Goal: Task Accomplishment & Management: Complete application form

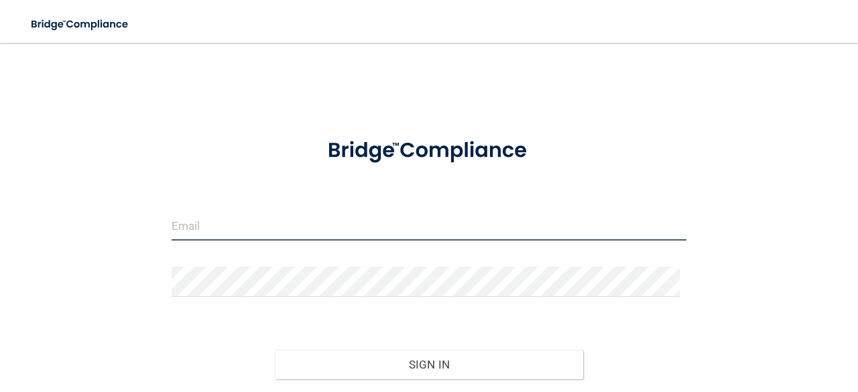
click at [266, 228] on input "email" at bounding box center [429, 225] width 515 height 30
type input "[EMAIL_ADDRESS][DOMAIN_NAME]"
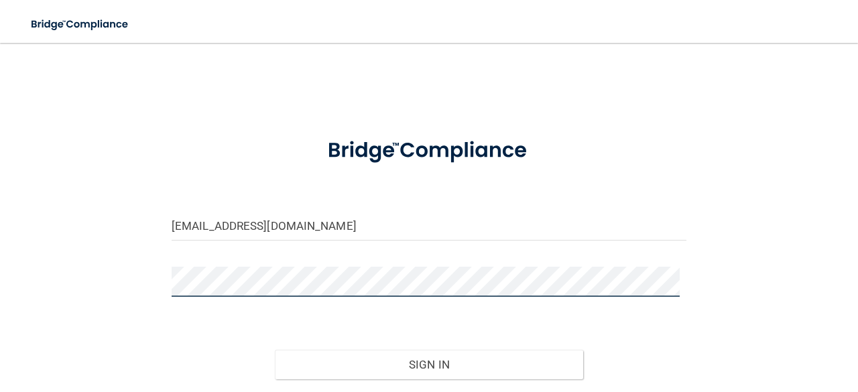
click at [275, 350] on button "Sign In" at bounding box center [429, 364] width 309 height 29
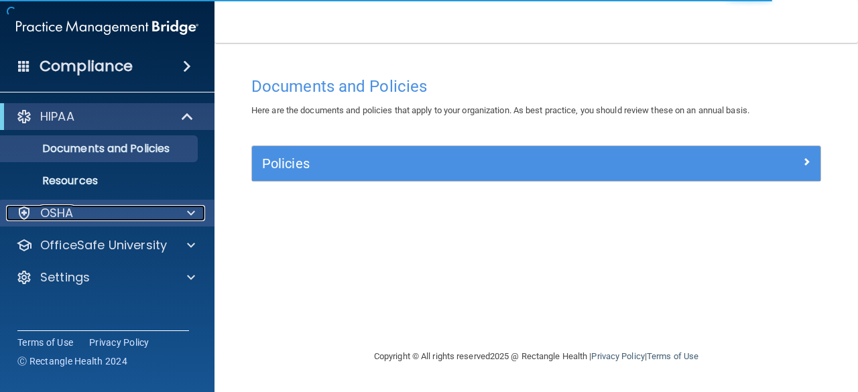
click at [90, 219] on div "OSHA" at bounding box center [89, 213] width 166 height 16
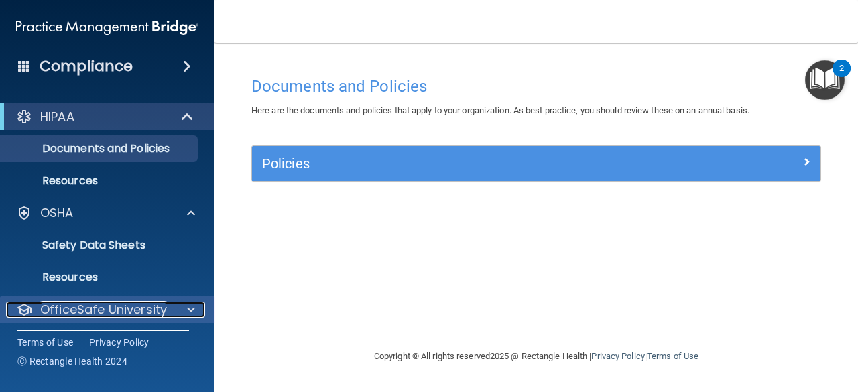
click at [108, 308] on p "OfficeSafe University" at bounding box center [103, 310] width 127 height 16
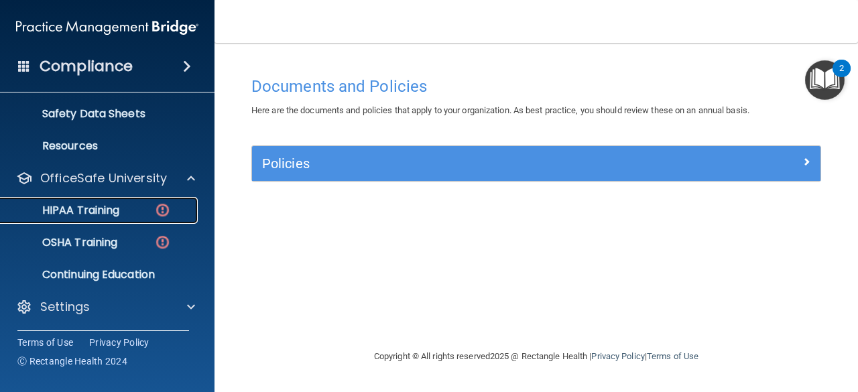
click at [97, 204] on p "HIPAA Training" at bounding box center [64, 210] width 111 height 13
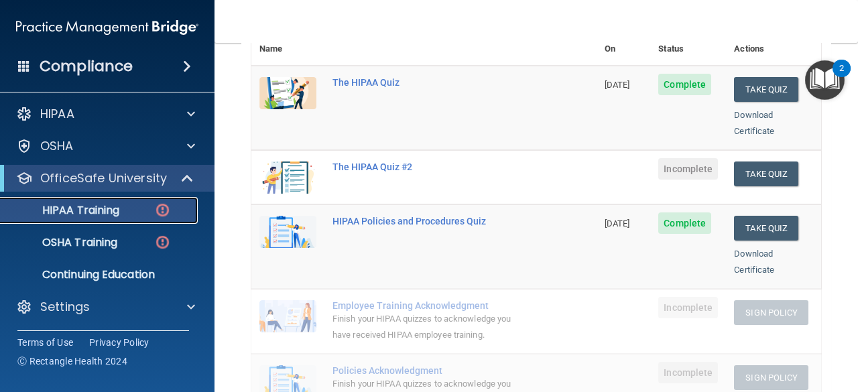
scroll to position [186, 0]
click at [746, 162] on button "Take Quiz" at bounding box center [766, 174] width 64 height 25
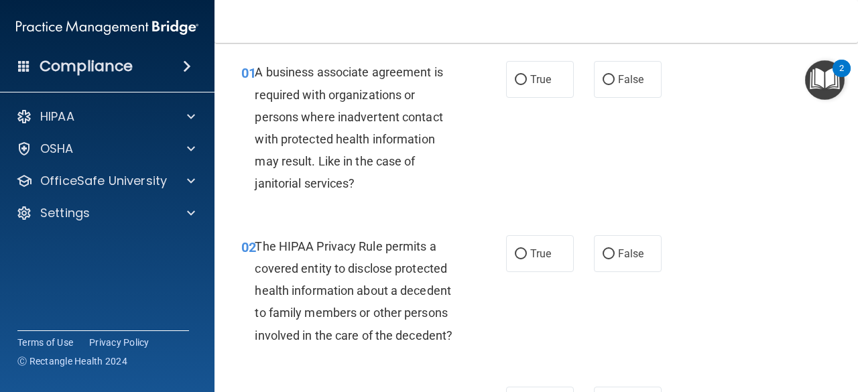
scroll to position [48, 0]
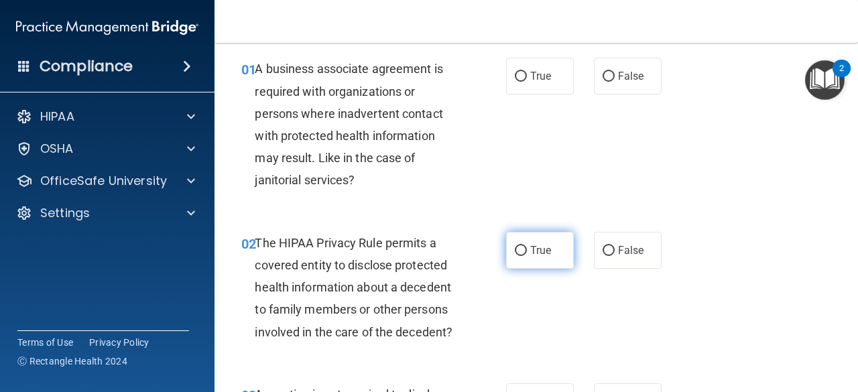
click at [532, 250] on span "True" at bounding box center [540, 250] width 21 height 13
click at [527, 250] on input "True" at bounding box center [521, 251] width 12 height 10
radio input "true"
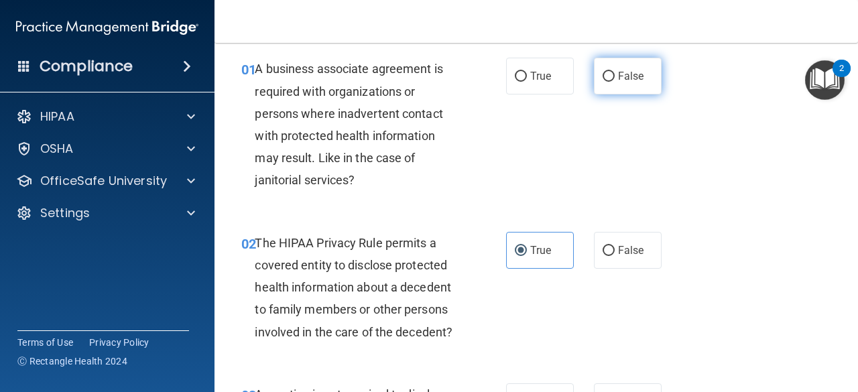
click at [631, 74] on span "False" at bounding box center [631, 76] width 26 height 13
click at [615, 74] on input "False" at bounding box center [609, 77] width 12 height 10
radio input "true"
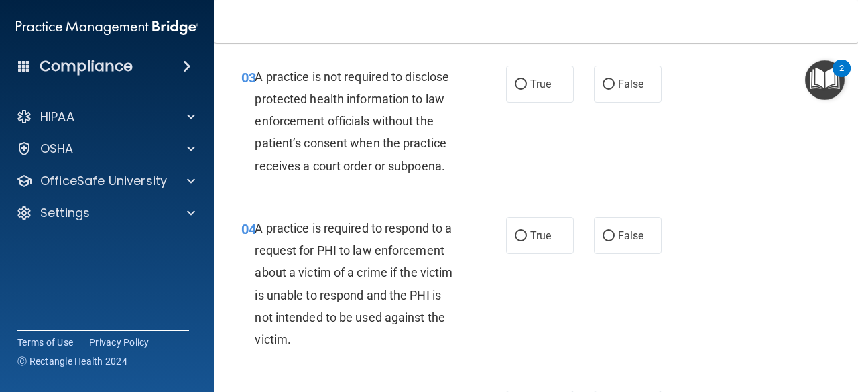
scroll to position [372, 0]
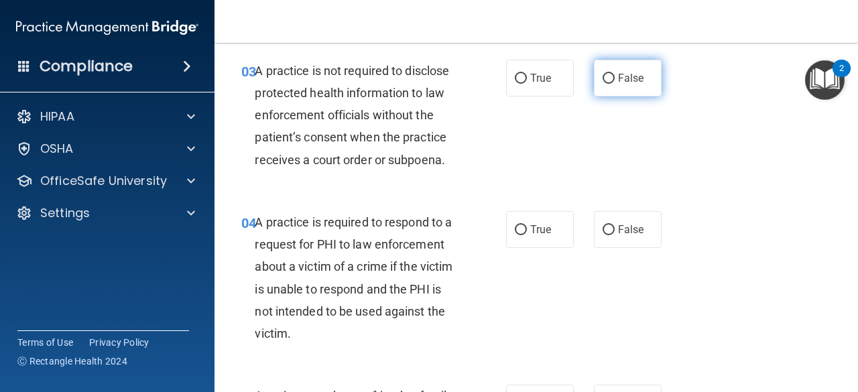
click at [618, 73] on span "False" at bounding box center [631, 78] width 26 height 13
click at [611, 74] on input "False" at bounding box center [609, 79] width 12 height 10
radio input "true"
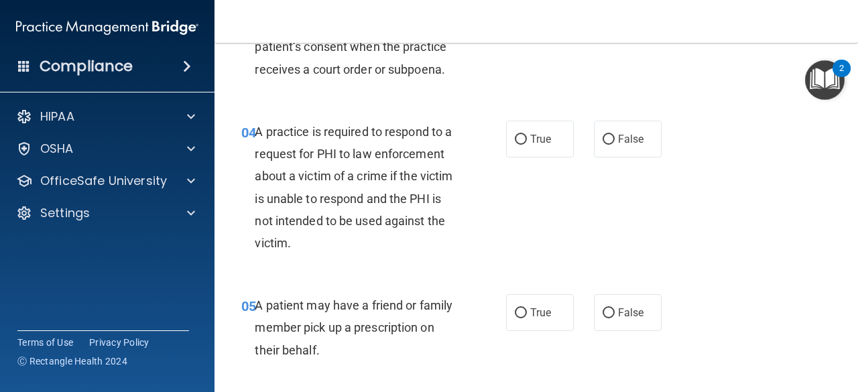
scroll to position [475, 0]
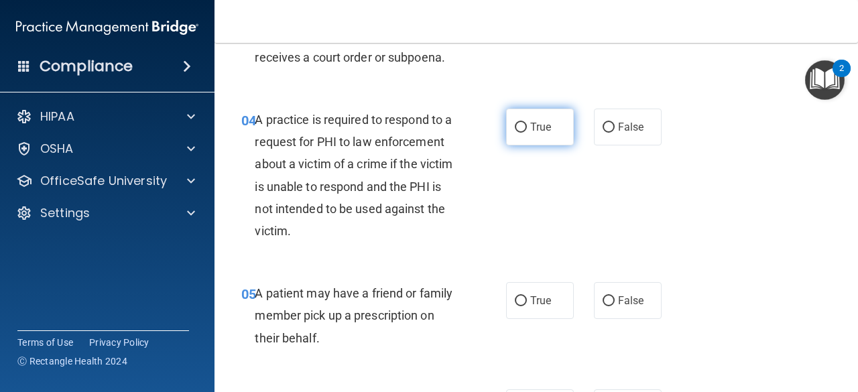
click at [519, 128] on input "True" at bounding box center [521, 128] width 12 height 10
radio input "true"
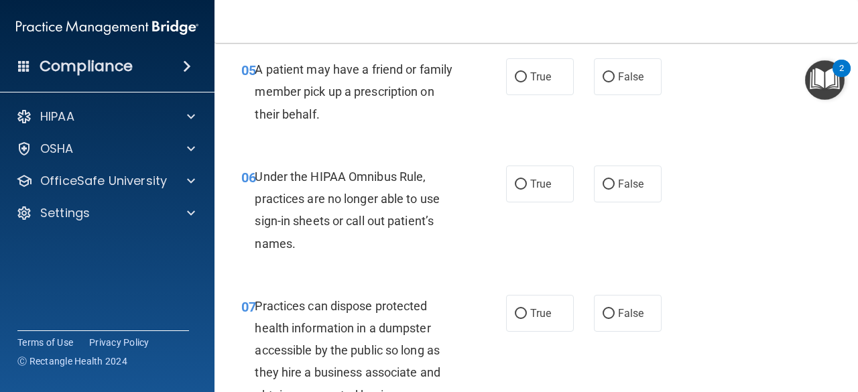
scroll to position [702, 0]
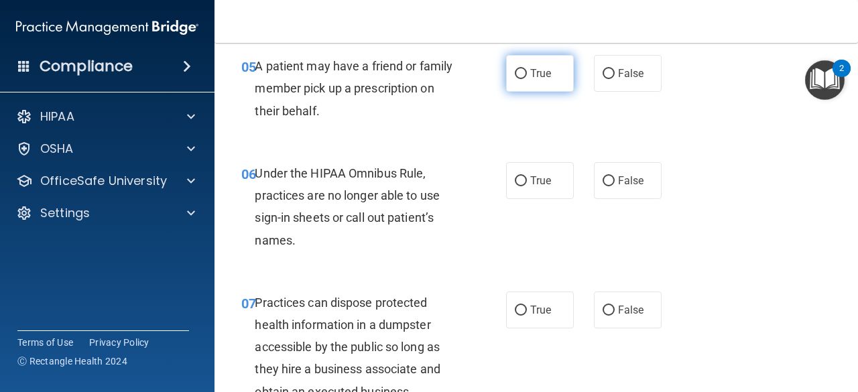
click at [539, 85] on label "True" at bounding box center [540, 73] width 68 height 37
click at [527, 79] on input "True" at bounding box center [521, 74] width 12 height 10
radio input "true"
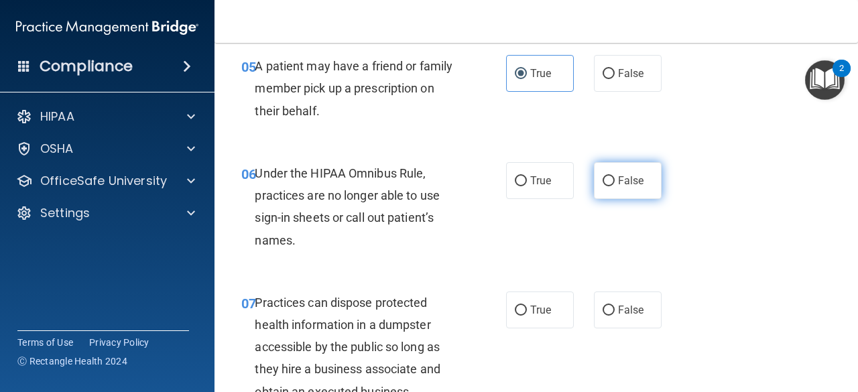
click at [617, 168] on label "False" at bounding box center [628, 180] width 68 height 37
click at [615, 176] on input "False" at bounding box center [609, 181] width 12 height 10
radio input "true"
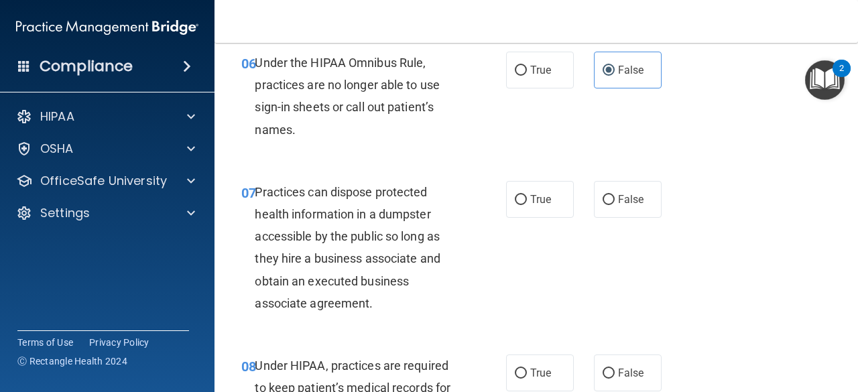
scroll to position [813, 0]
click at [604, 202] on input "False" at bounding box center [609, 199] width 12 height 10
radio input "true"
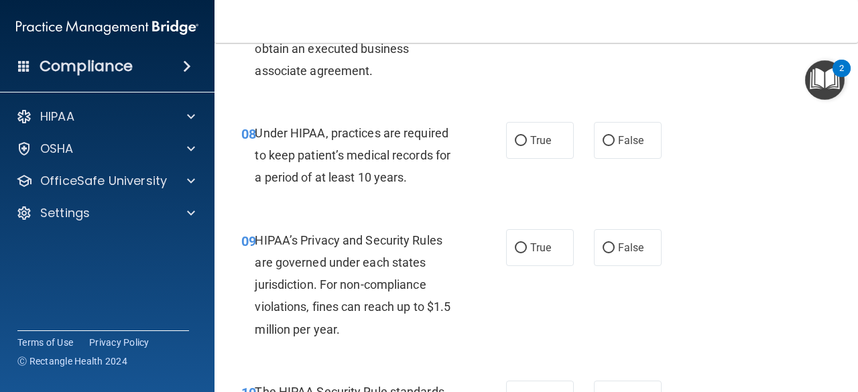
scroll to position [1048, 0]
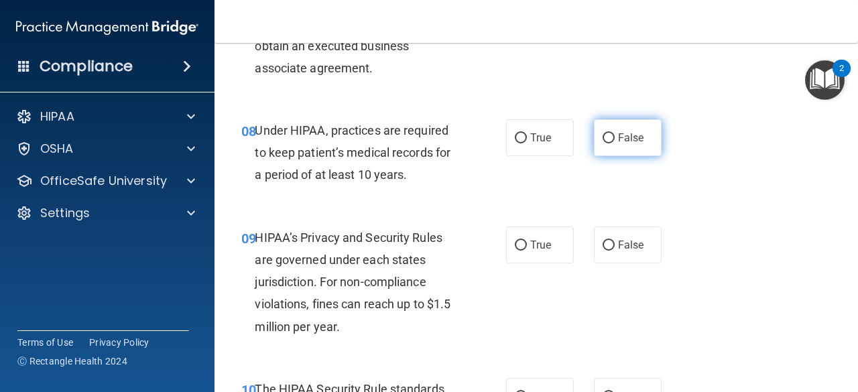
click at [618, 140] on span "False" at bounding box center [631, 137] width 26 height 13
click at [614, 140] on input "False" at bounding box center [609, 138] width 12 height 10
radio input "true"
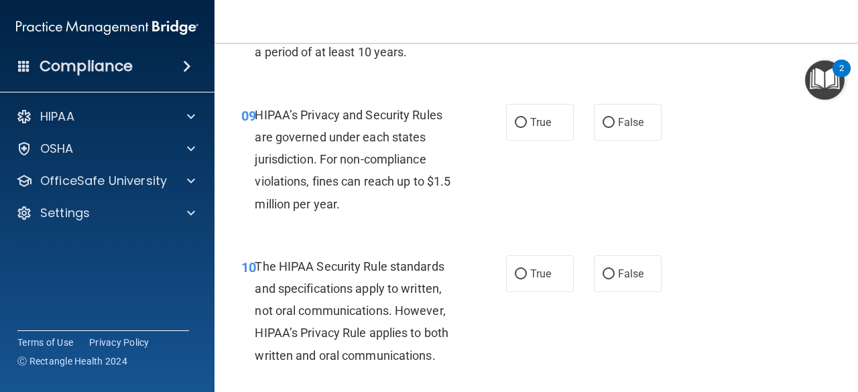
scroll to position [1172, 0]
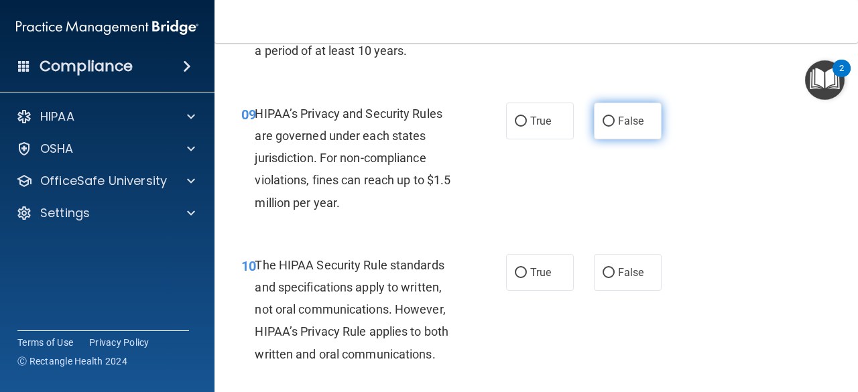
click at [630, 126] on span "False" at bounding box center [631, 121] width 26 height 13
click at [615, 126] on input "False" at bounding box center [609, 122] width 12 height 10
radio input "true"
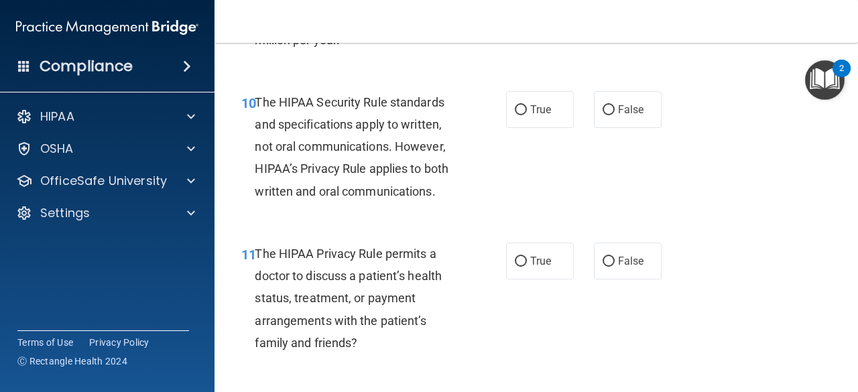
scroll to position [1338, 0]
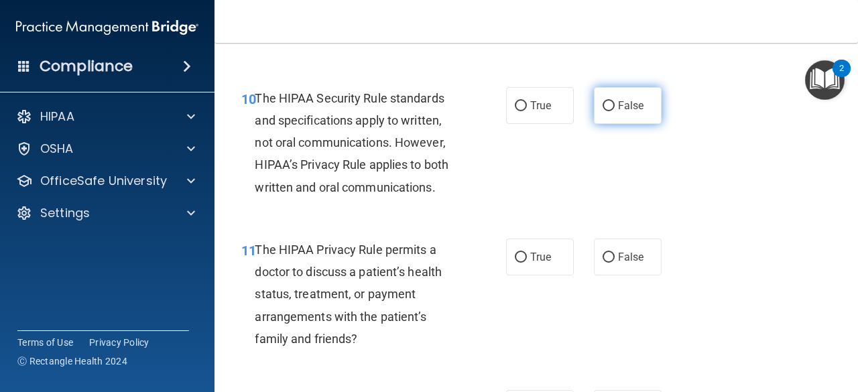
click at [603, 110] on input "False" at bounding box center [609, 106] width 12 height 10
radio input "true"
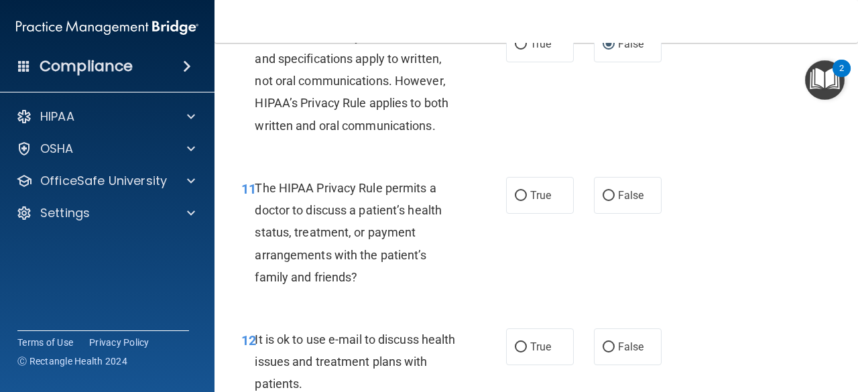
scroll to position [1402, 0]
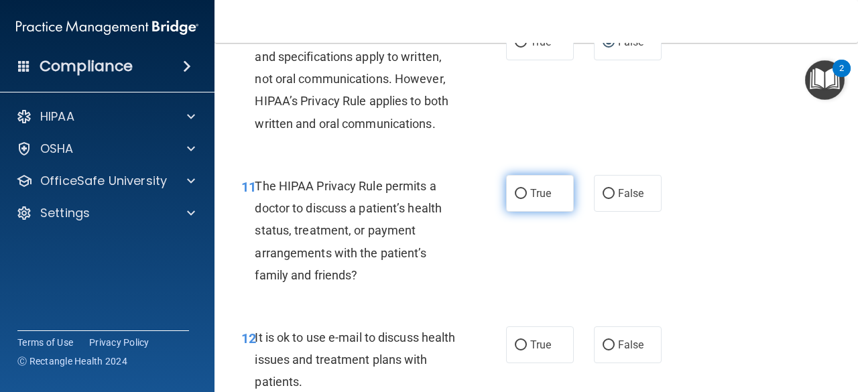
click at [516, 195] on input "True" at bounding box center [521, 194] width 12 height 10
radio input "true"
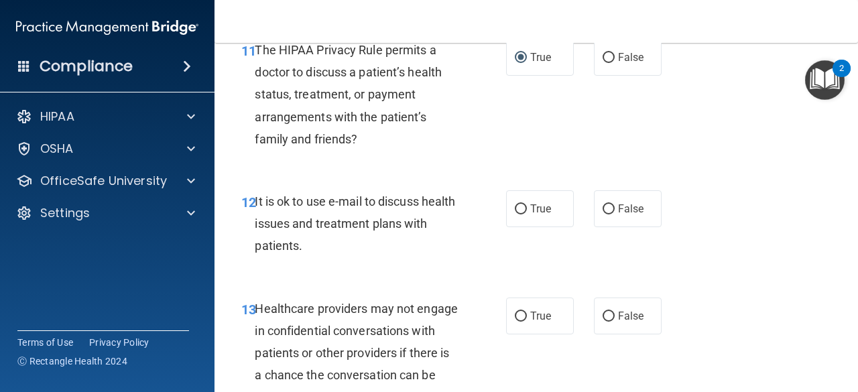
scroll to position [1539, 0]
click at [610, 69] on label "False" at bounding box center [628, 56] width 68 height 37
click at [610, 62] on input "False" at bounding box center [609, 57] width 12 height 10
radio input "true"
radio input "false"
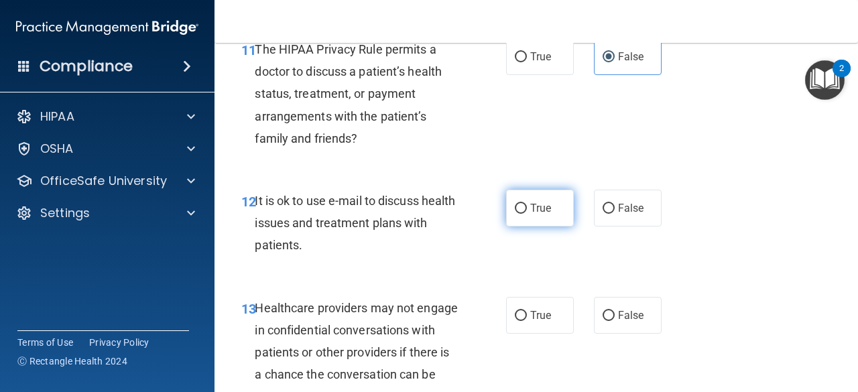
click at [519, 216] on label "True" at bounding box center [540, 208] width 68 height 37
click at [519, 214] on input "True" at bounding box center [521, 209] width 12 height 10
radio input "true"
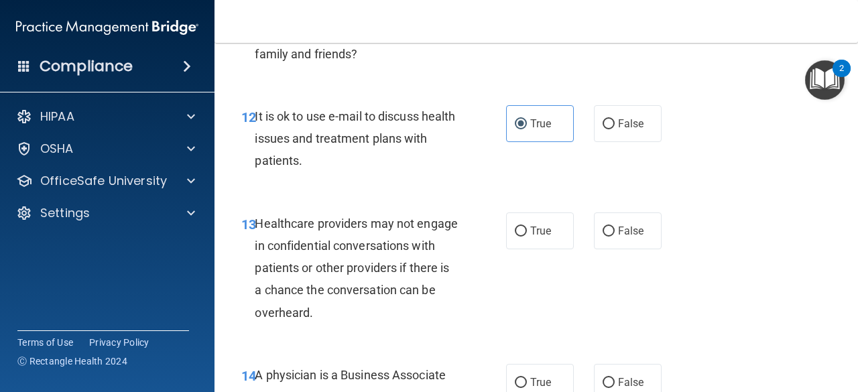
scroll to position [1624, 0]
click at [517, 245] on label "True" at bounding box center [540, 230] width 68 height 37
click at [517, 236] on input "True" at bounding box center [521, 231] width 12 height 10
radio input "true"
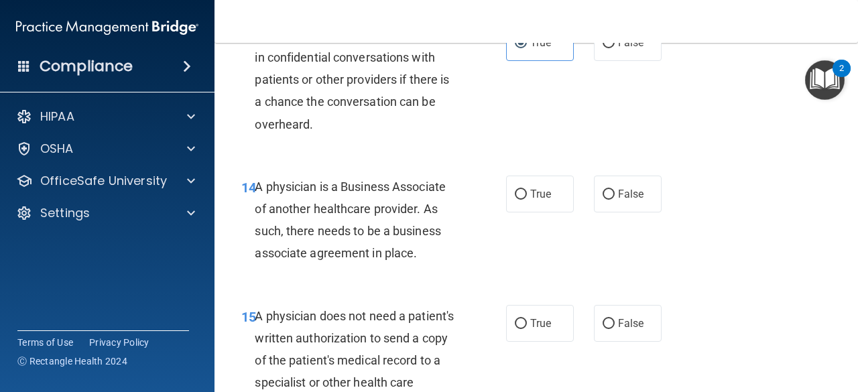
scroll to position [1822, 0]
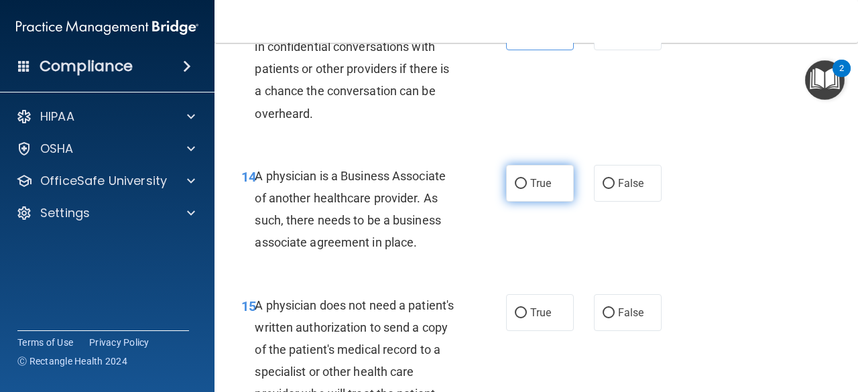
click at [534, 186] on span "True" at bounding box center [540, 183] width 21 height 13
click at [527, 186] on input "True" at bounding box center [521, 184] width 12 height 10
radio input "true"
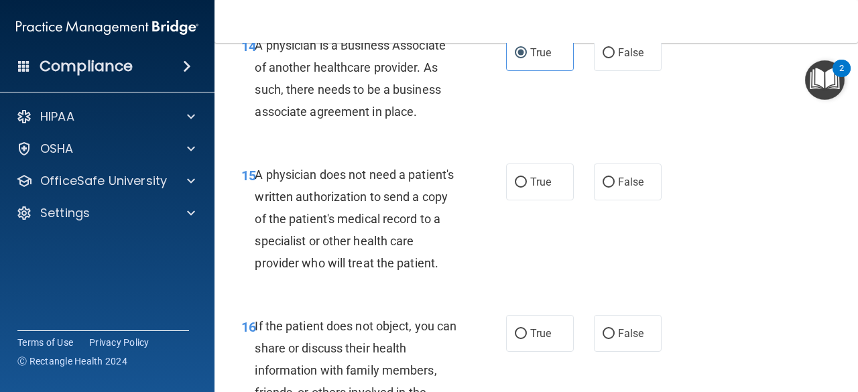
scroll to position [1956, 0]
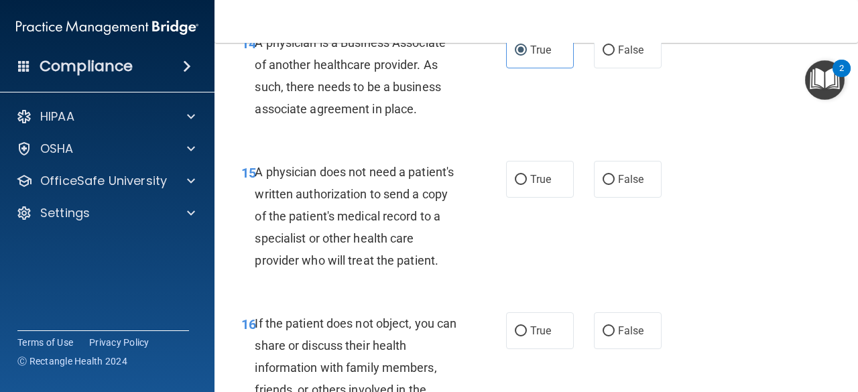
click at [313, 296] on div "15 A physician does not need a patient's written authorization to send a copy o…" at bounding box center [536, 219] width 610 height 151
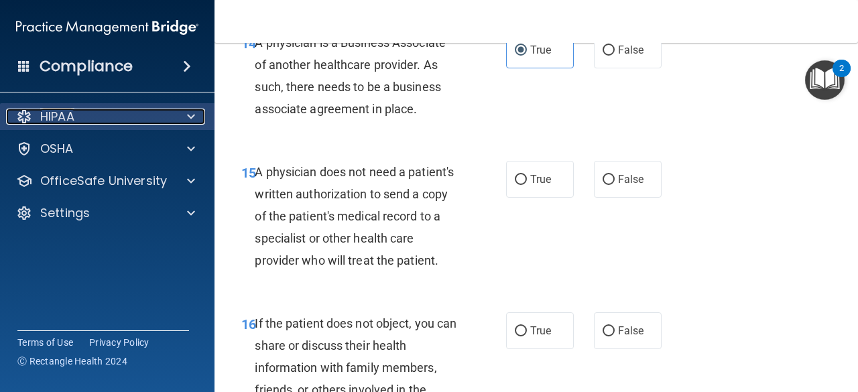
click at [82, 109] on div "HIPAA" at bounding box center [89, 117] width 166 height 16
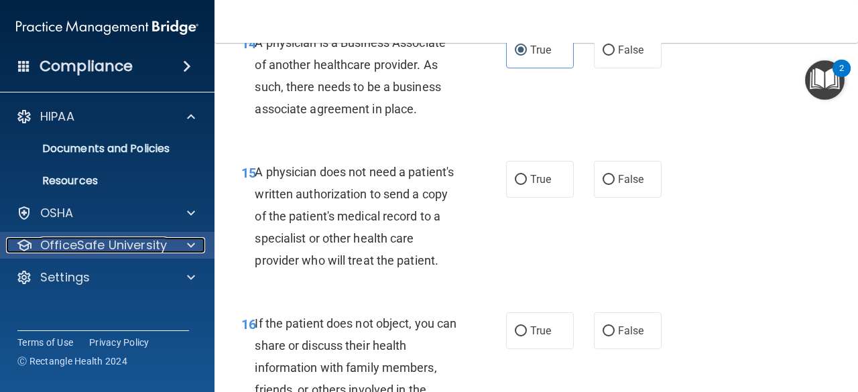
click at [93, 242] on p "OfficeSafe University" at bounding box center [103, 245] width 127 height 16
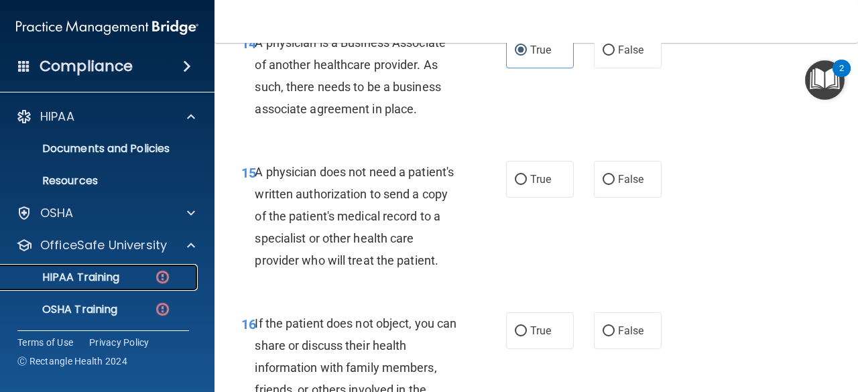
click at [85, 277] on p "HIPAA Training" at bounding box center [64, 277] width 111 height 13
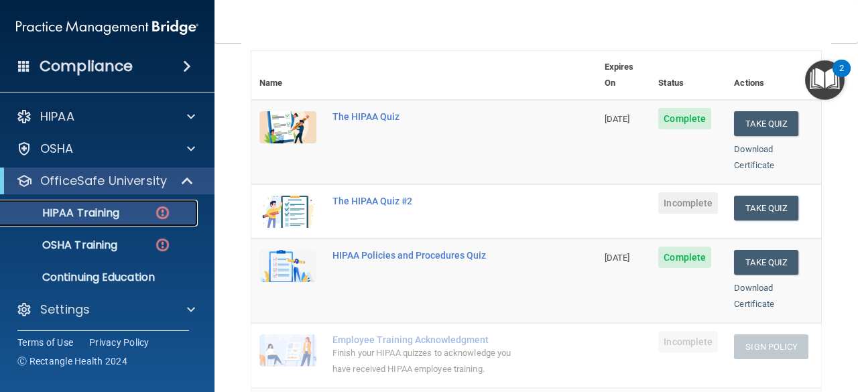
scroll to position [151, 0]
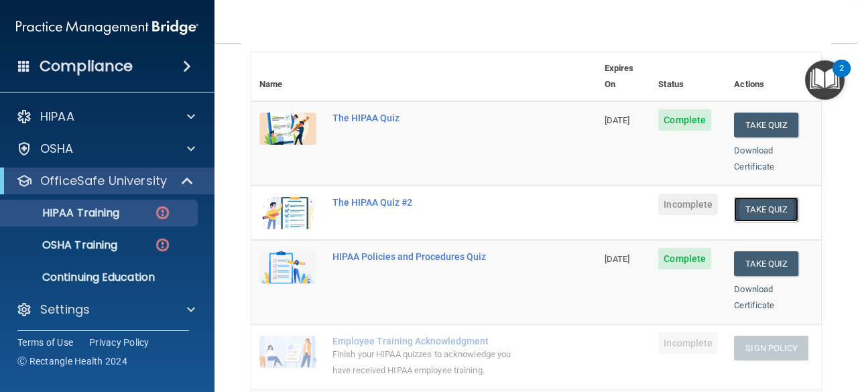
click at [764, 197] on button "Take Quiz" at bounding box center [766, 209] width 64 height 25
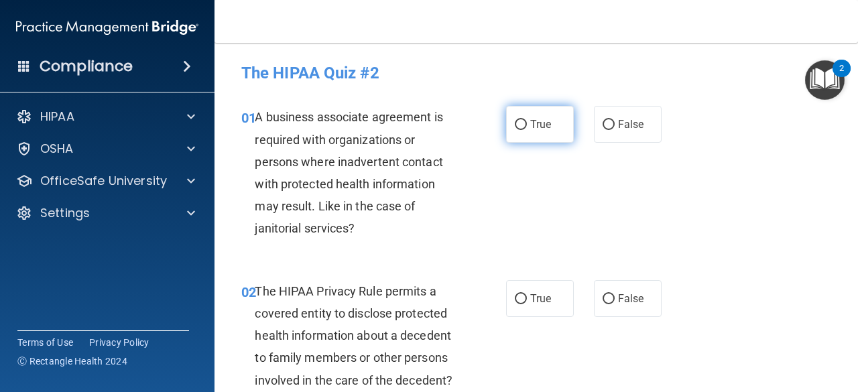
click at [539, 134] on label "True" at bounding box center [540, 124] width 68 height 37
click at [527, 130] on input "True" at bounding box center [521, 125] width 12 height 10
radio input "true"
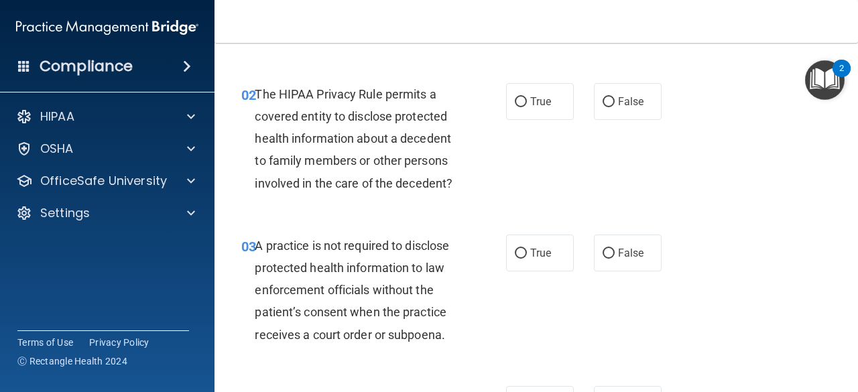
scroll to position [198, 0]
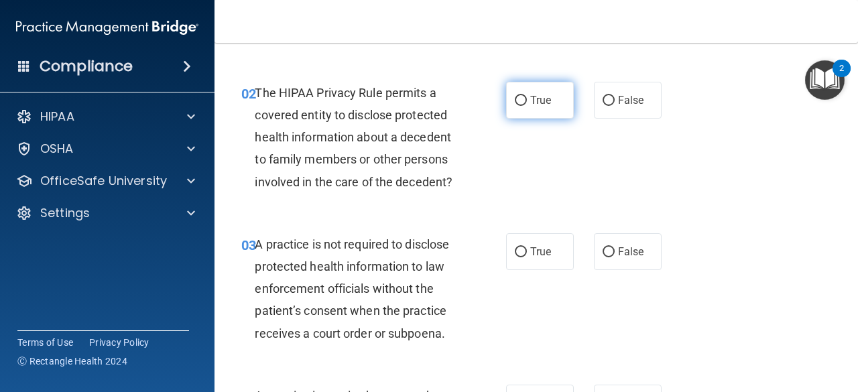
click at [521, 105] on input "True" at bounding box center [521, 101] width 12 height 10
radio input "true"
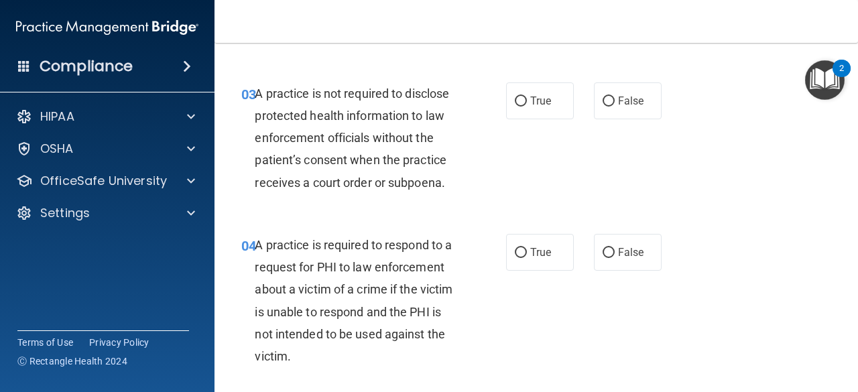
scroll to position [350, 0]
click at [609, 100] on label "False" at bounding box center [628, 100] width 68 height 37
click at [609, 100] on input "False" at bounding box center [609, 101] width 12 height 10
radio input "true"
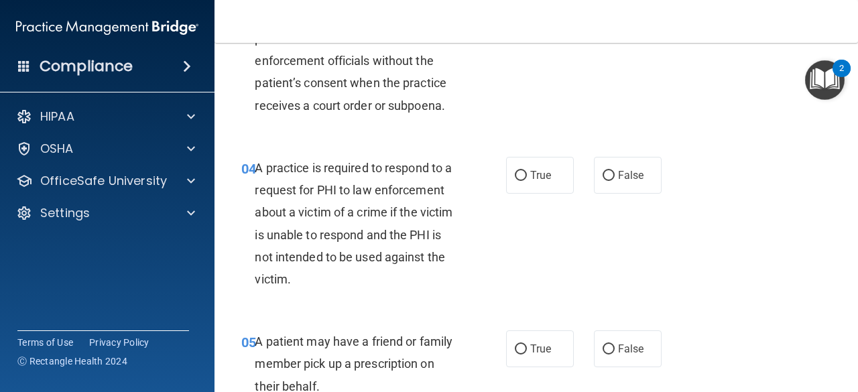
scroll to position [442, 0]
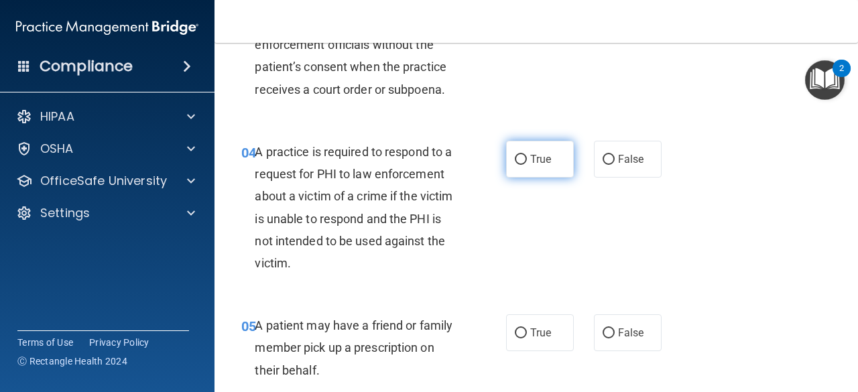
click at [525, 167] on label "True" at bounding box center [540, 159] width 68 height 37
click at [525, 165] on input "True" at bounding box center [521, 160] width 12 height 10
radio input "true"
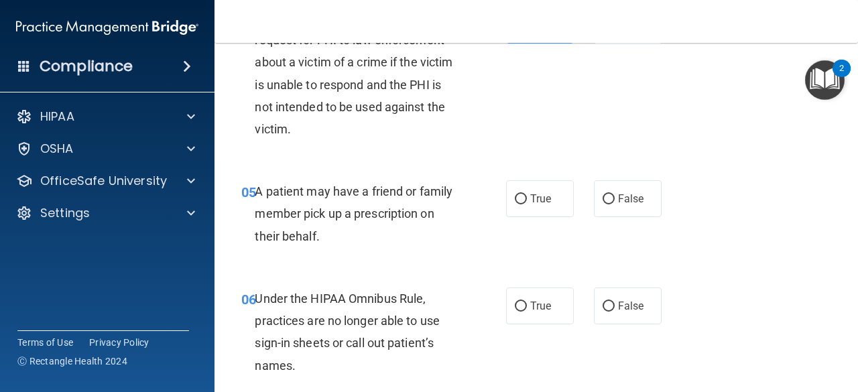
scroll to position [579, 0]
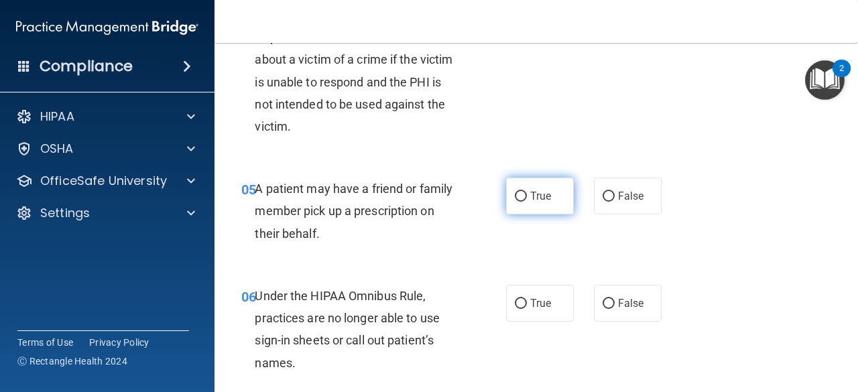
click at [539, 204] on label "True" at bounding box center [540, 196] width 68 height 37
click at [527, 202] on input "True" at bounding box center [521, 197] width 12 height 10
radio input "true"
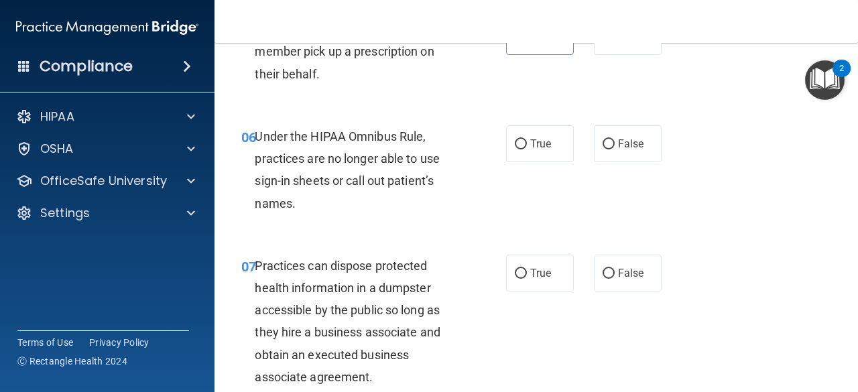
scroll to position [745, 0]
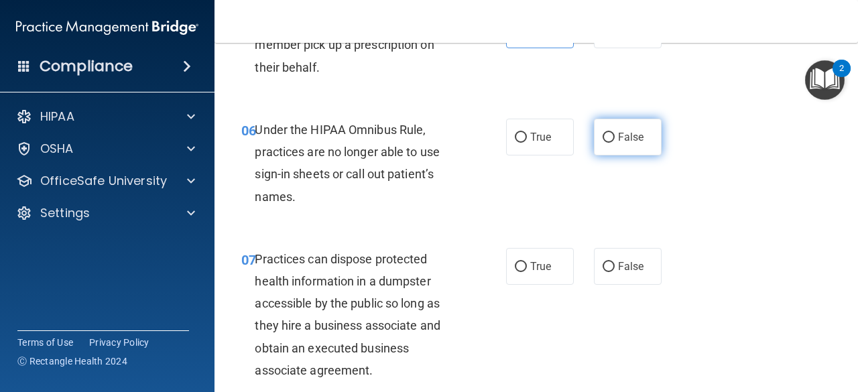
click at [641, 153] on label "False" at bounding box center [628, 137] width 68 height 37
click at [615, 143] on input "False" at bounding box center [609, 138] width 12 height 10
radio input "true"
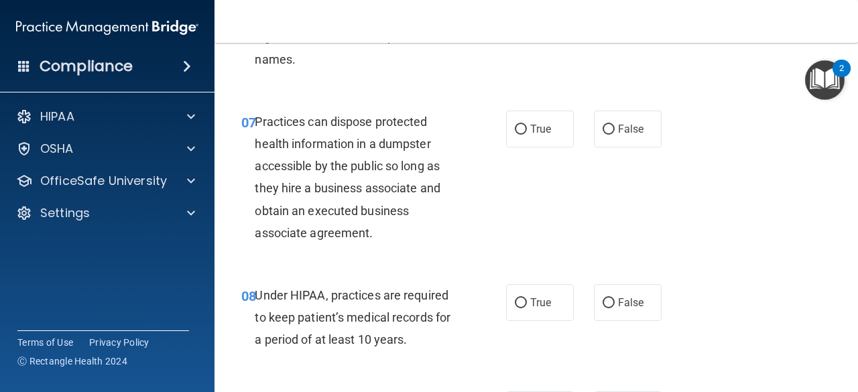
scroll to position [885, 0]
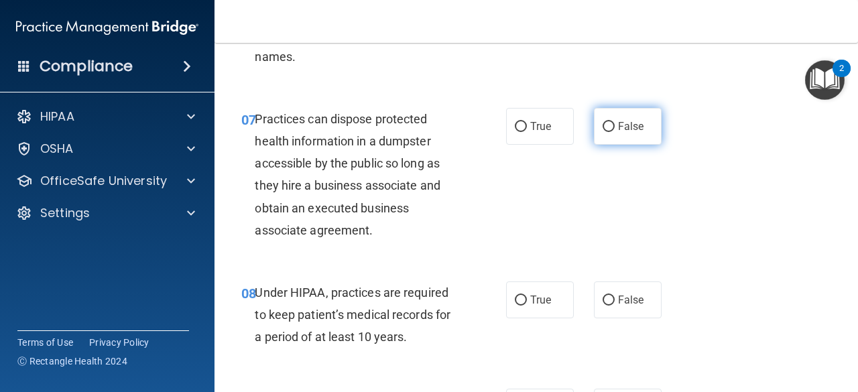
click at [631, 117] on label "False" at bounding box center [628, 126] width 68 height 37
click at [615, 122] on input "False" at bounding box center [609, 127] width 12 height 10
radio input "true"
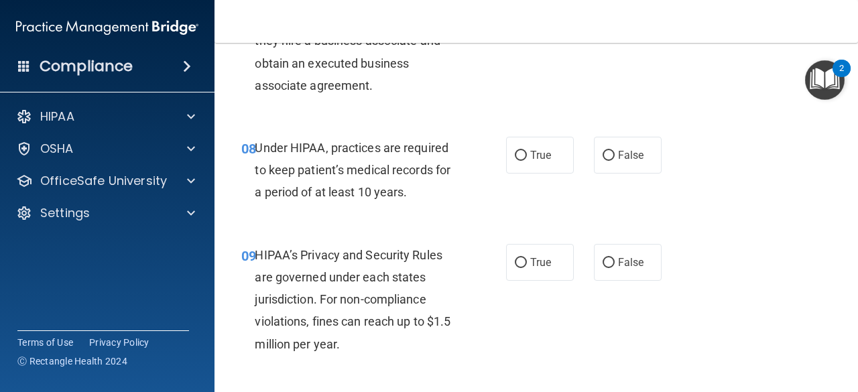
scroll to position [1038, 0]
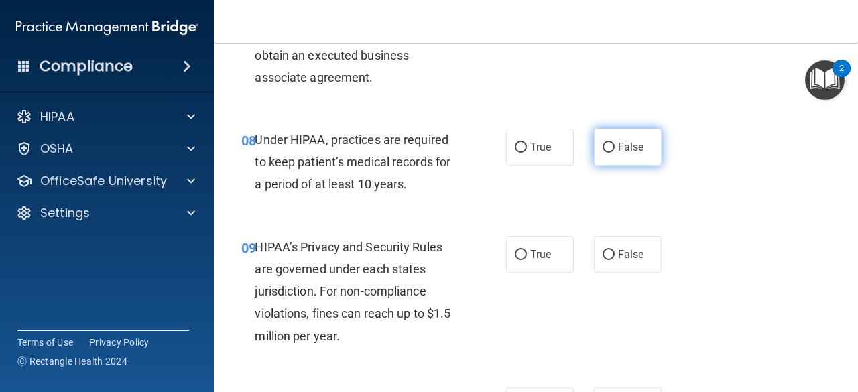
click at [605, 162] on label "False" at bounding box center [628, 147] width 68 height 37
click at [605, 153] on input "False" at bounding box center [609, 148] width 12 height 10
radio input "true"
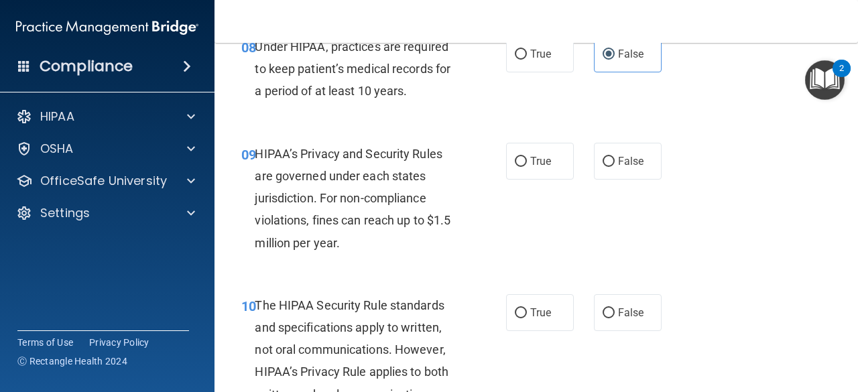
scroll to position [1136, 0]
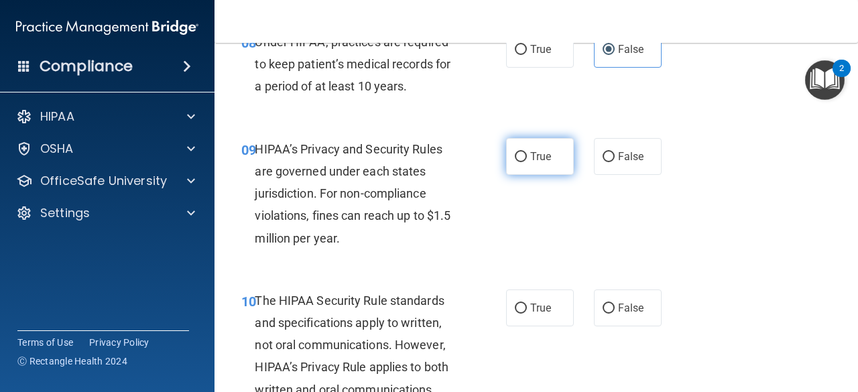
click at [540, 168] on label "True" at bounding box center [540, 156] width 68 height 37
click at [527, 162] on input "True" at bounding box center [521, 157] width 12 height 10
radio input "true"
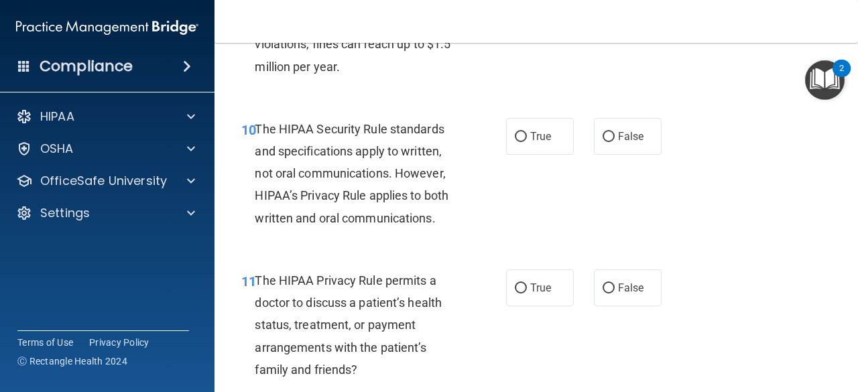
scroll to position [1320, 0]
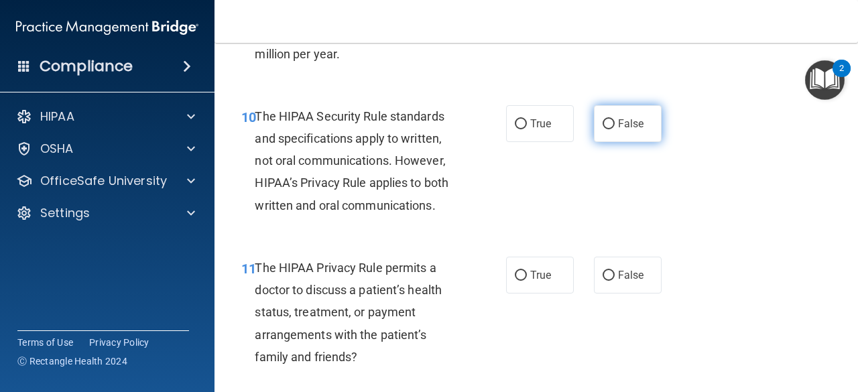
click at [643, 123] on label "False" at bounding box center [628, 123] width 68 height 37
click at [615, 123] on input "False" at bounding box center [609, 124] width 12 height 10
radio input "true"
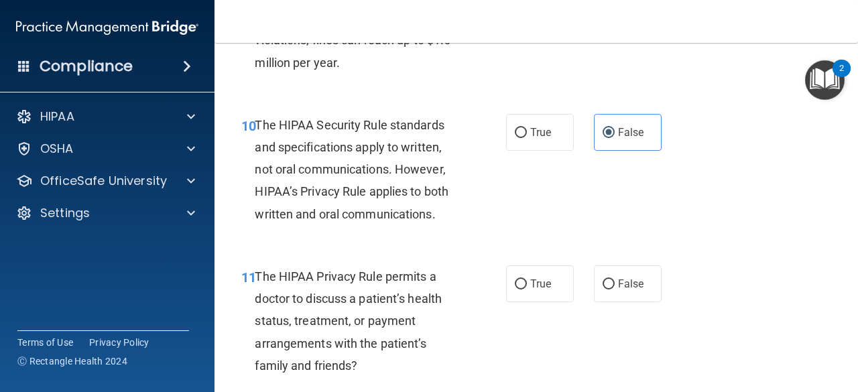
scroll to position [1308, 0]
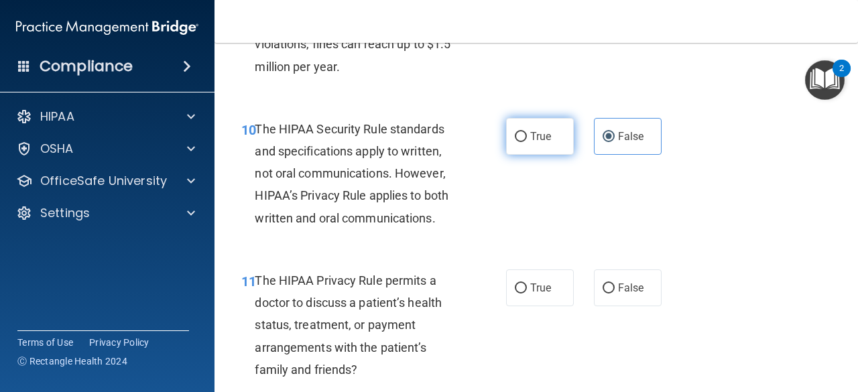
click at [509, 141] on label "True" at bounding box center [540, 136] width 68 height 37
click at [515, 141] on input "True" at bounding box center [521, 137] width 12 height 10
radio input "true"
radio input "false"
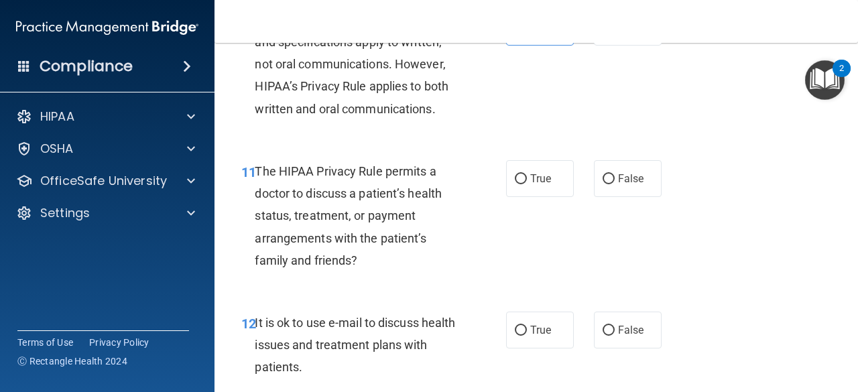
scroll to position [1438, 0]
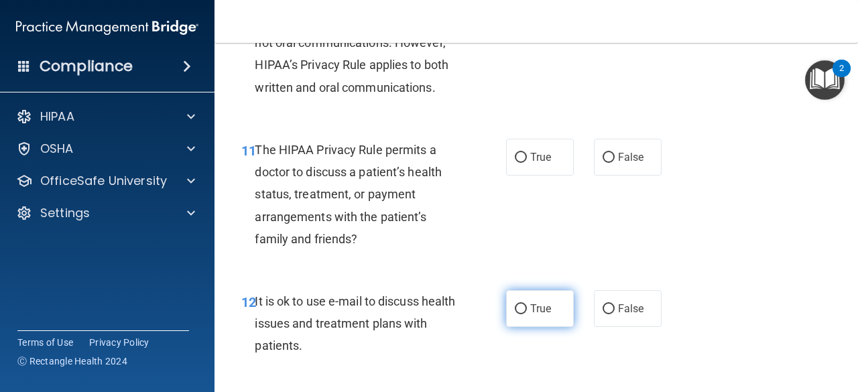
click at [524, 306] on label "True" at bounding box center [540, 308] width 68 height 37
click at [524, 306] on input "True" at bounding box center [521, 309] width 12 height 10
radio input "true"
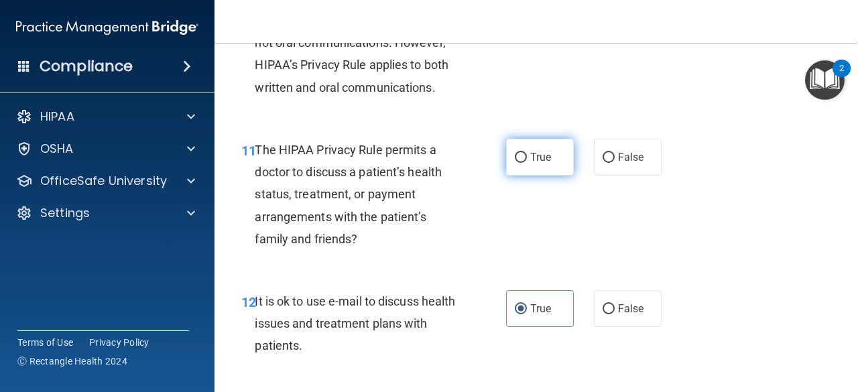
click at [532, 164] on label "True" at bounding box center [540, 157] width 68 height 37
click at [527, 163] on input "True" at bounding box center [521, 158] width 12 height 10
radio input "true"
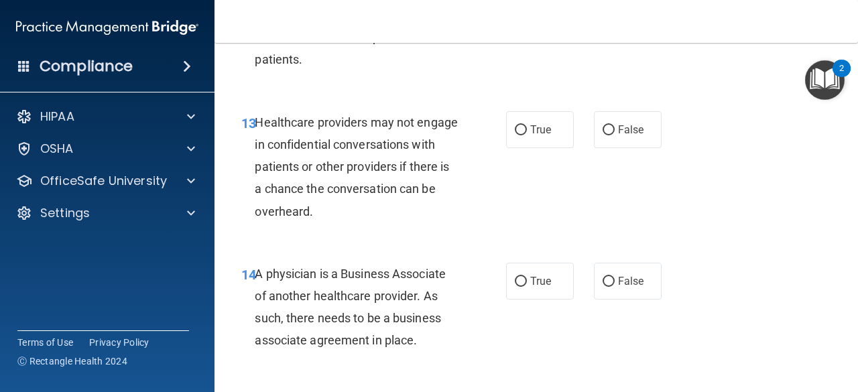
scroll to position [1725, 0]
click at [547, 125] on label "True" at bounding box center [540, 129] width 68 height 37
click at [527, 125] on input "True" at bounding box center [521, 130] width 12 height 10
radio input "true"
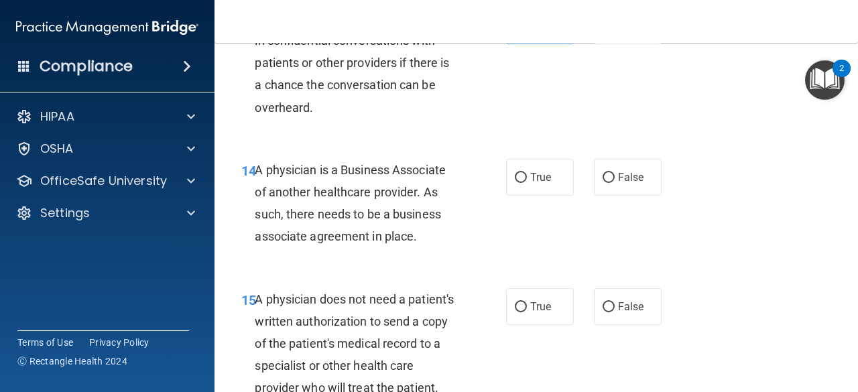
scroll to position [1830, 0]
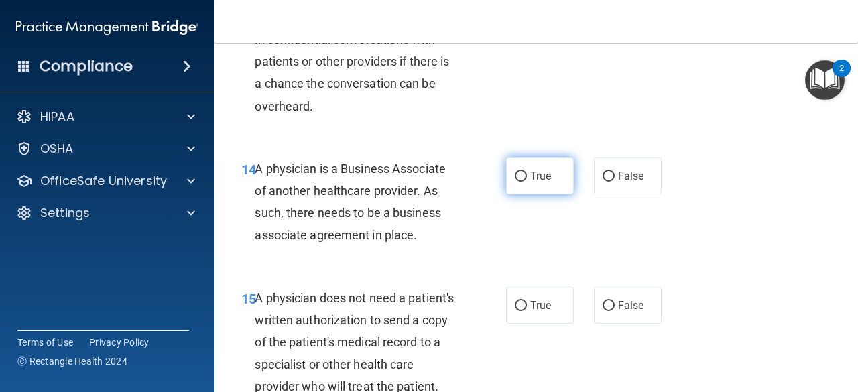
click at [524, 172] on label "True" at bounding box center [540, 176] width 68 height 37
click at [524, 172] on input "True" at bounding box center [521, 177] width 12 height 10
radio input "true"
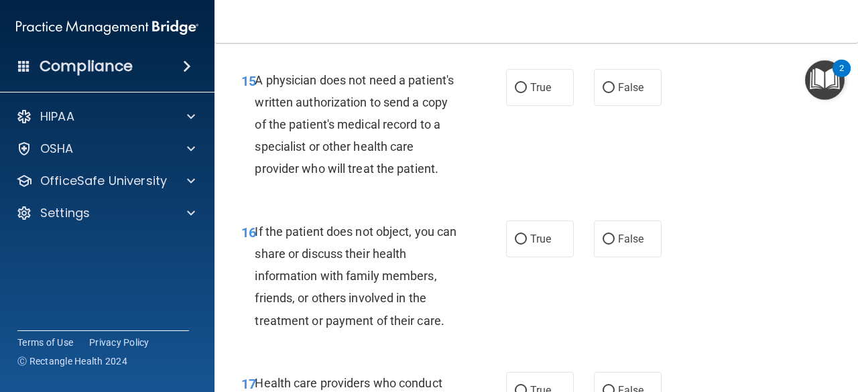
scroll to position [2046, 0]
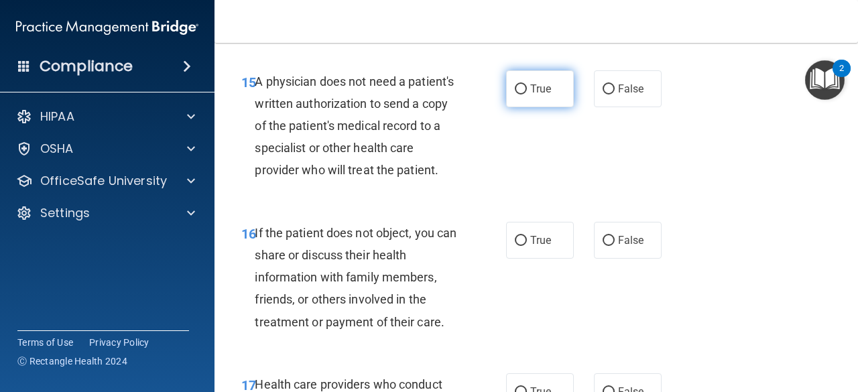
click at [521, 93] on label "True" at bounding box center [540, 88] width 68 height 37
click at [521, 93] on input "True" at bounding box center [521, 89] width 12 height 10
radio input "true"
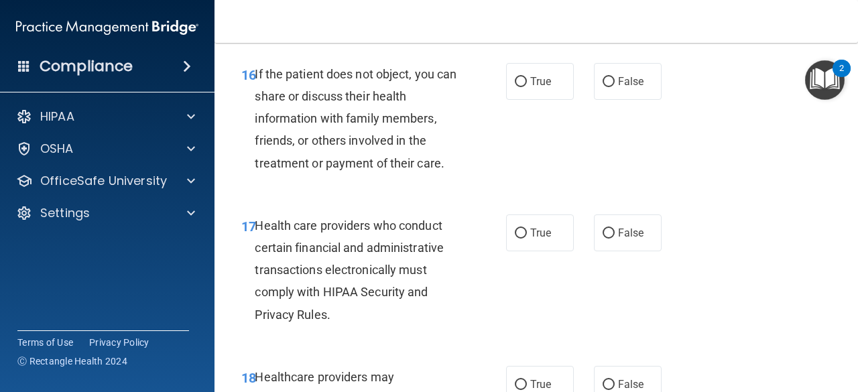
scroll to position [2206, 0]
click at [521, 86] on input "True" at bounding box center [521, 81] width 12 height 10
radio input "true"
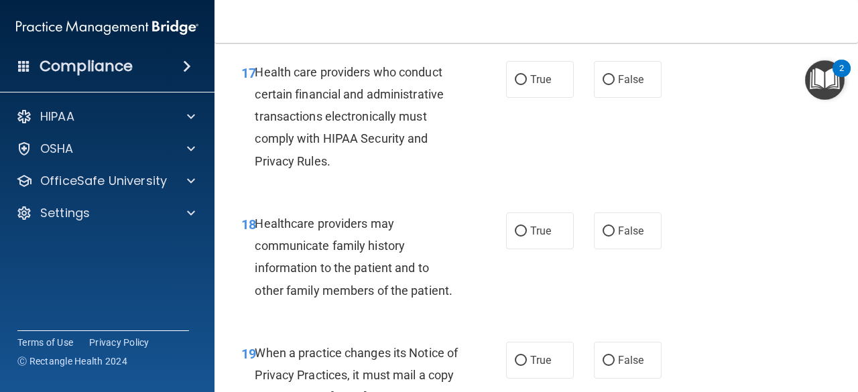
scroll to position [2357, 0]
click at [534, 87] on span "True" at bounding box center [540, 80] width 21 height 13
click at [527, 86] on input "True" at bounding box center [521, 81] width 12 height 10
radio input "true"
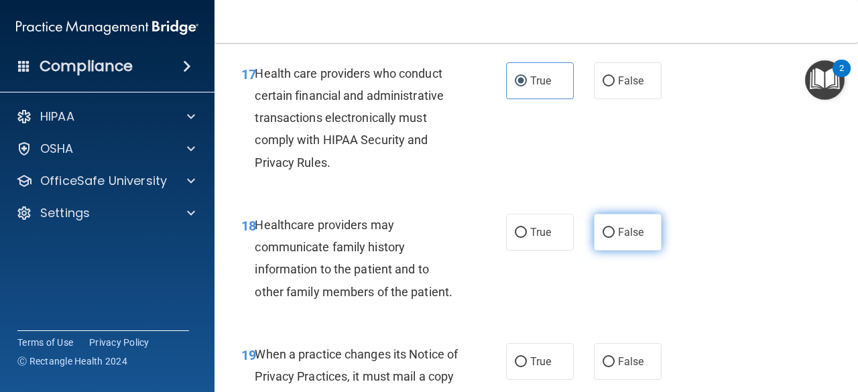
click at [635, 239] on span "False" at bounding box center [631, 232] width 26 height 13
click at [615, 238] on input "False" at bounding box center [609, 233] width 12 height 10
radio input "true"
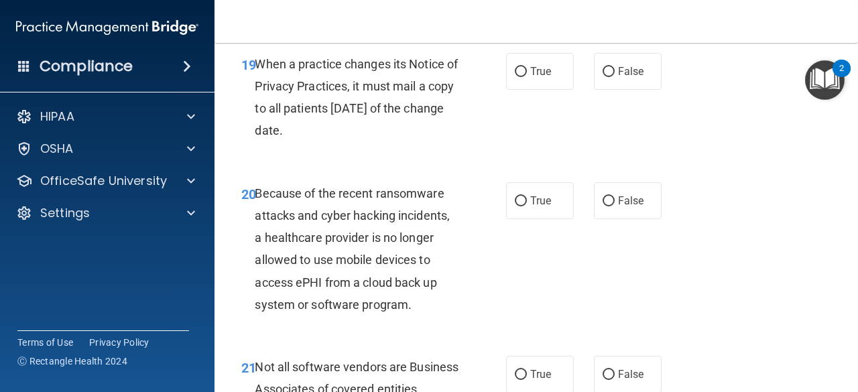
scroll to position [2647, 0]
click at [611, 90] on label "False" at bounding box center [628, 72] width 68 height 37
click at [611, 78] on input "False" at bounding box center [609, 73] width 12 height 10
radio input "true"
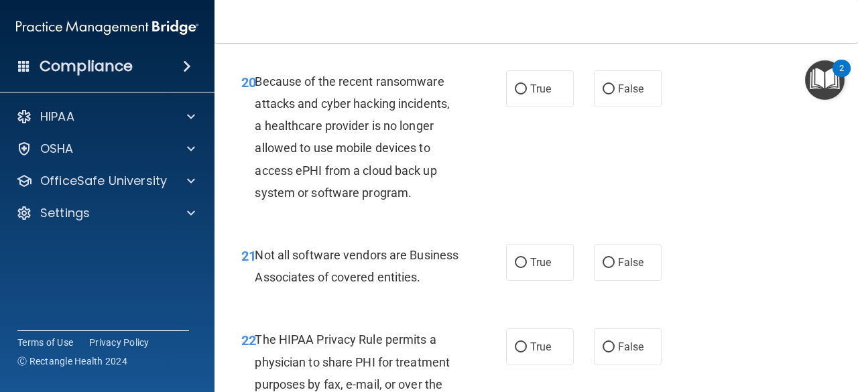
scroll to position [2761, 0]
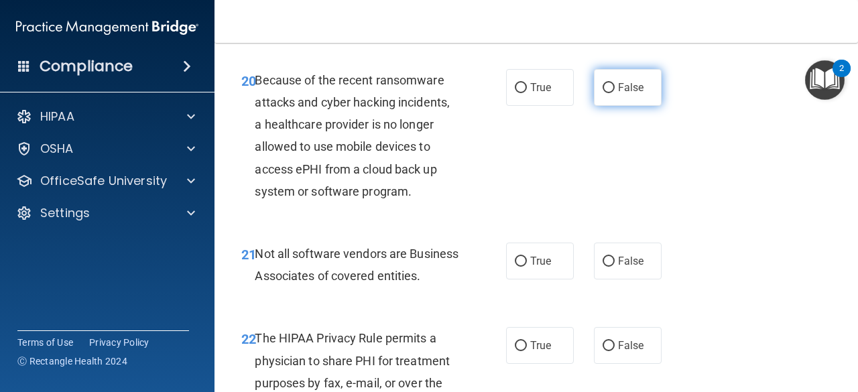
click at [617, 106] on label "False" at bounding box center [628, 87] width 68 height 37
click at [615, 93] on input "False" at bounding box center [609, 88] width 12 height 10
radio input "true"
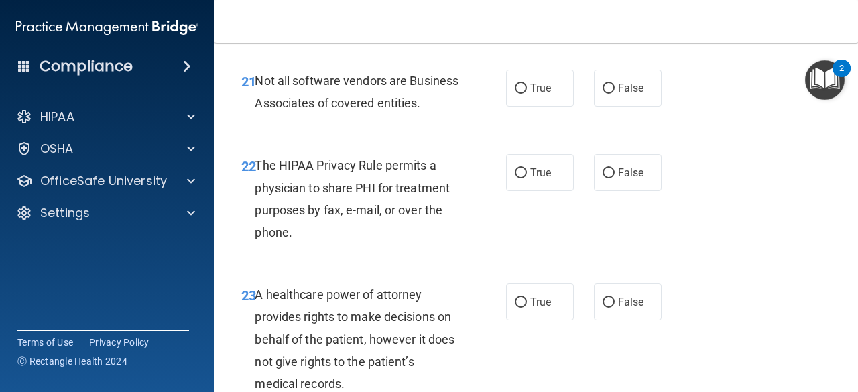
scroll to position [2935, 0]
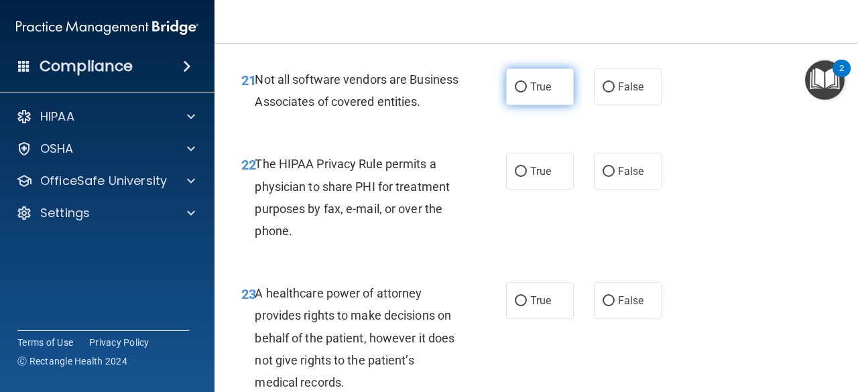
click at [534, 105] on label "True" at bounding box center [540, 86] width 68 height 37
click at [527, 92] on input "True" at bounding box center [521, 87] width 12 height 10
radio input "true"
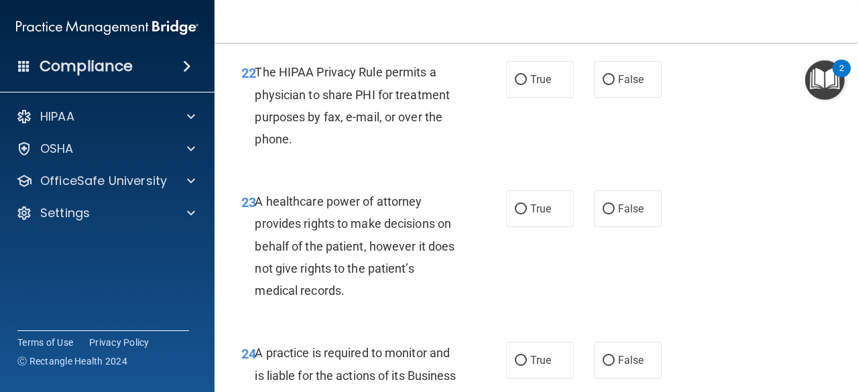
scroll to position [3033, 0]
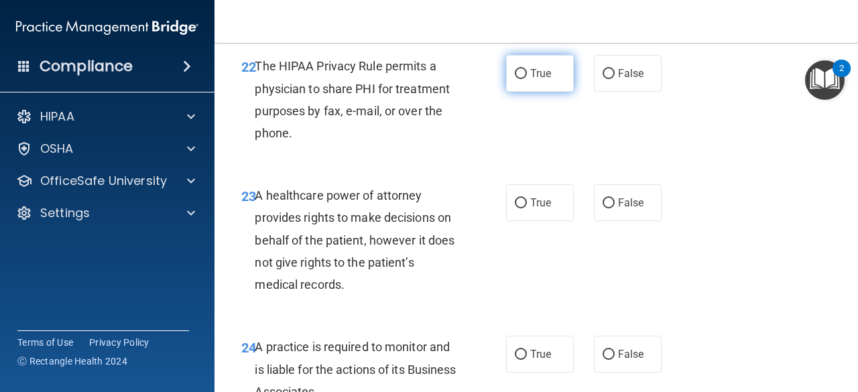
click at [521, 79] on input "True" at bounding box center [521, 74] width 12 height 10
radio input "true"
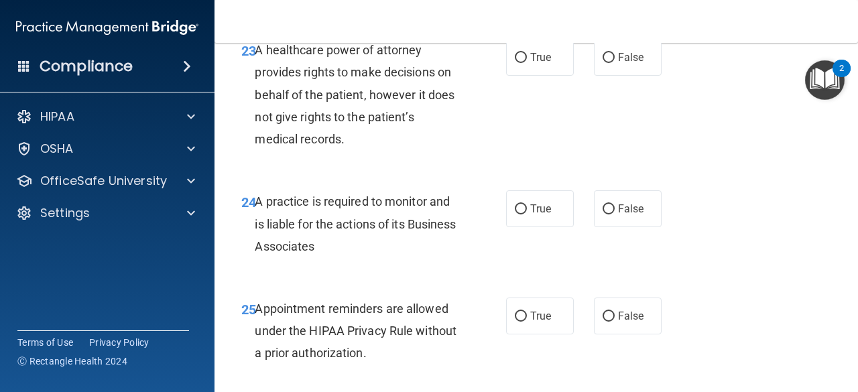
scroll to position [3178, 0]
click at [618, 64] on span "False" at bounding box center [631, 58] width 26 height 13
click at [615, 64] on input "False" at bounding box center [609, 59] width 12 height 10
radio input "true"
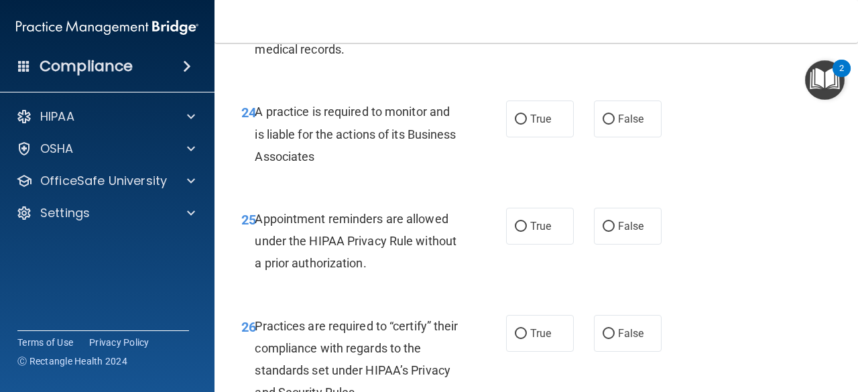
scroll to position [3292, 0]
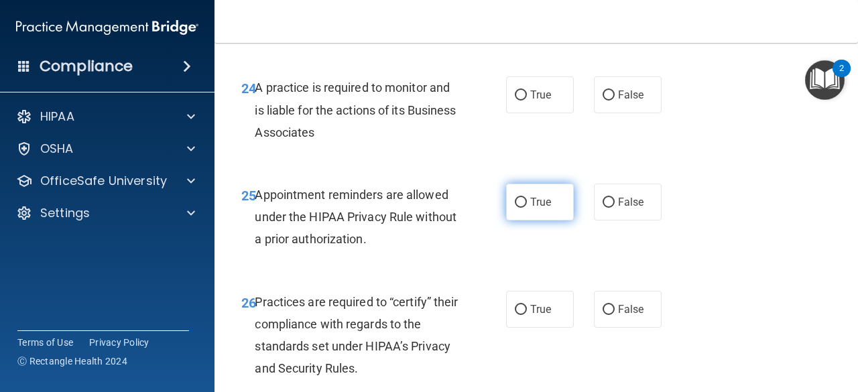
click at [545, 208] on span "True" at bounding box center [540, 202] width 21 height 13
click at [527, 208] on input "True" at bounding box center [521, 203] width 12 height 10
radio input "true"
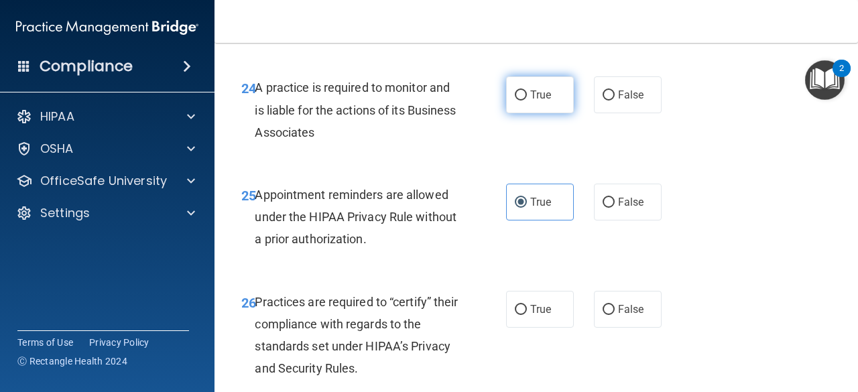
click at [530, 101] on span "True" at bounding box center [540, 94] width 21 height 13
click at [525, 101] on input "True" at bounding box center [521, 95] width 12 height 10
radio input "true"
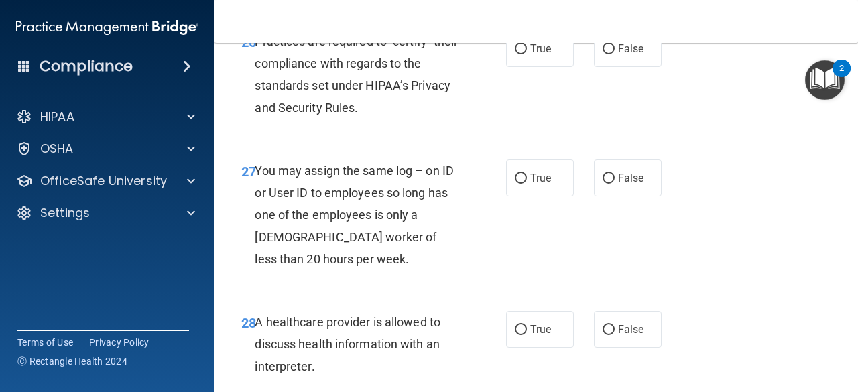
scroll to position [3554, 0]
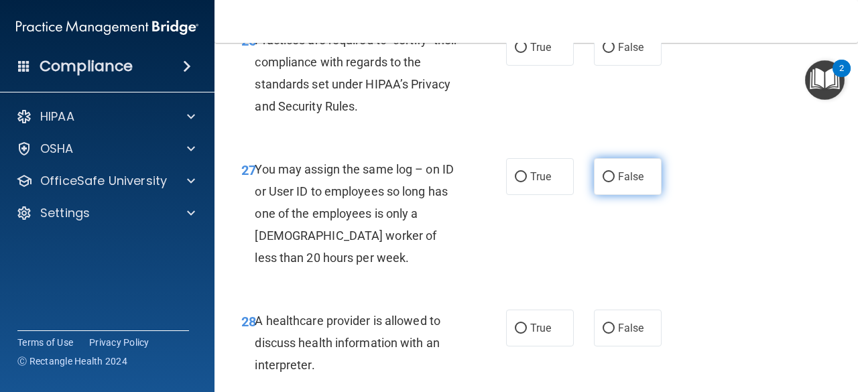
click at [625, 195] on label "False" at bounding box center [628, 176] width 68 height 37
click at [615, 182] on input "False" at bounding box center [609, 177] width 12 height 10
radio input "true"
click at [519, 66] on label "True" at bounding box center [540, 47] width 68 height 37
click at [519, 53] on input "True" at bounding box center [521, 48] width 12 height 10
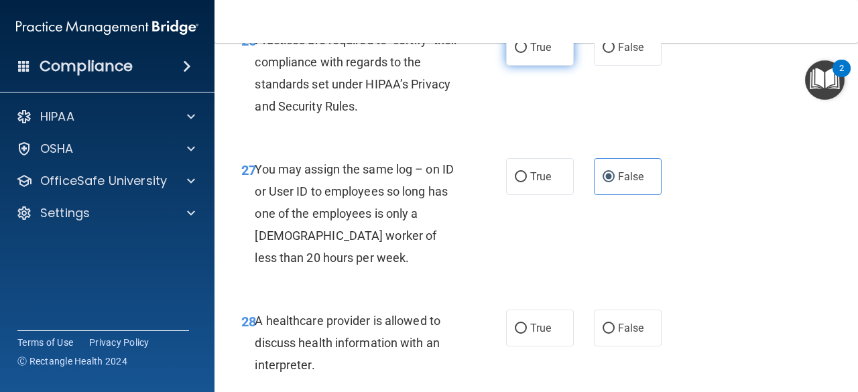
radio input "true"
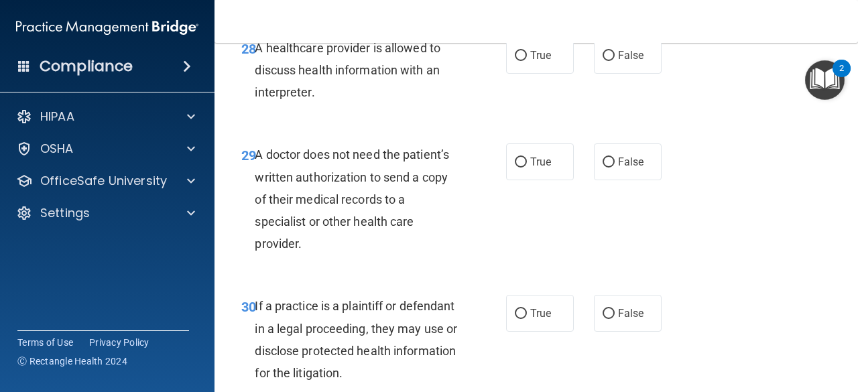
scroll to position [3830, 0]
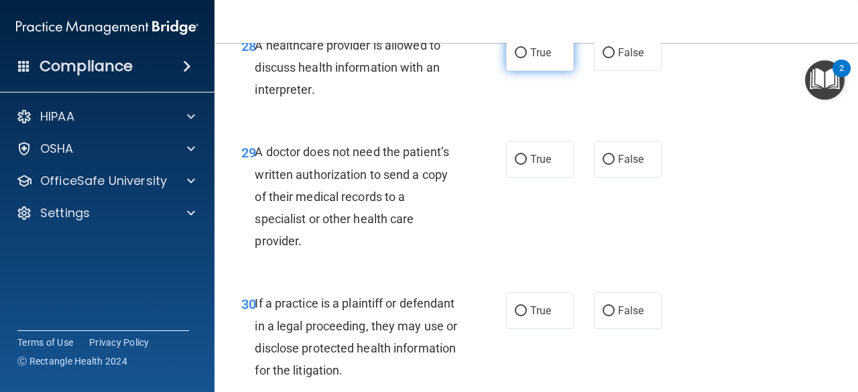
click at [530, 59] on span "True" at bounding box center [540, 52] width 21 height 13
click at [527, 58] on input "True" at bounding box center [521, 53] width 12 height 10
radio input "true"
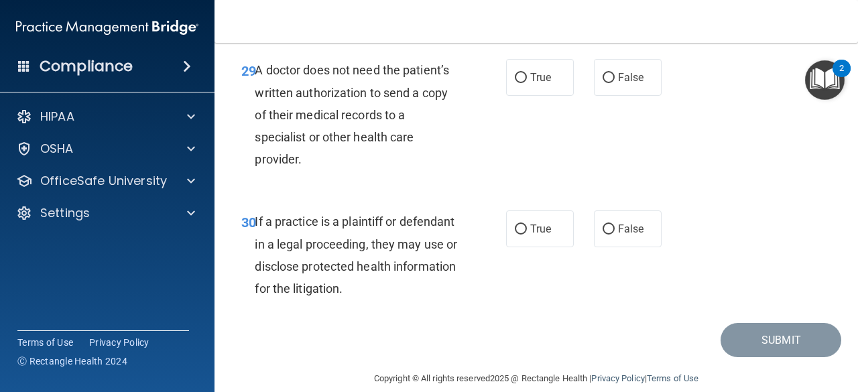
scroll to position [3916, 0]
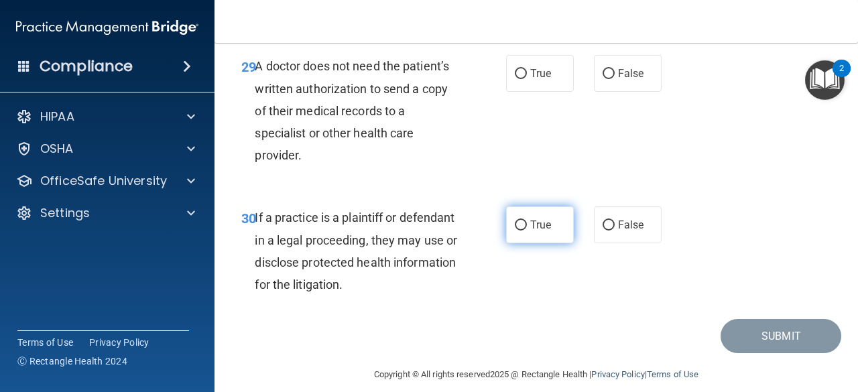
click at [541, 231] on span "True" at bounding box center [540, 224] width 21 height 13
click at [527, 231] on input "True" at bounding box center [521, 226] width 12 height 10
radio input "true"
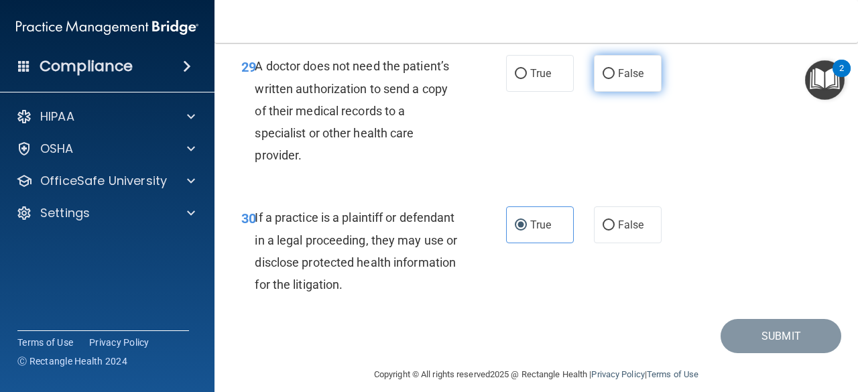
click at [639, 92] on label "False" at bounding box center [628, 73] width 68 height 37
click at [615, 79] on input "False" at bounding box center [609, 74] width 12 height 10
radio input "true"
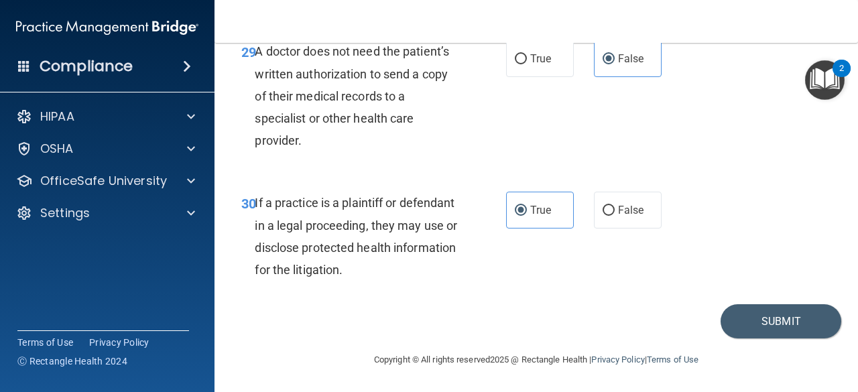
scroll to position [3974, 0]
click at [731, 334] on button "Submit" at bounding box center [781, 321] width 121 height 34
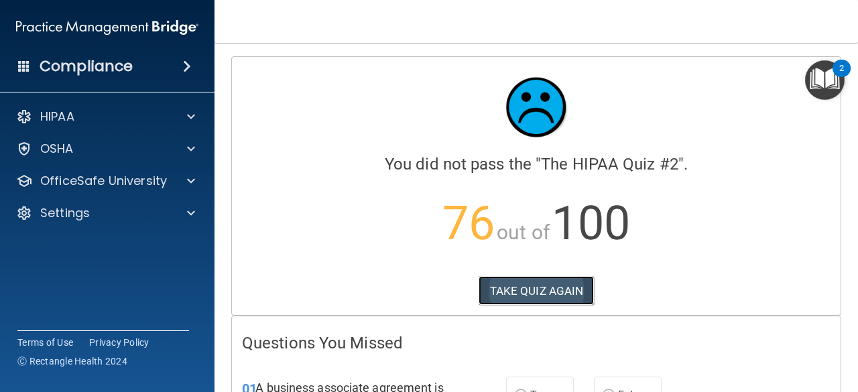
click at [528, 292] on button "TAKE QUIZ AGAIN" at bounding box center [537, 290] width 116 height 29
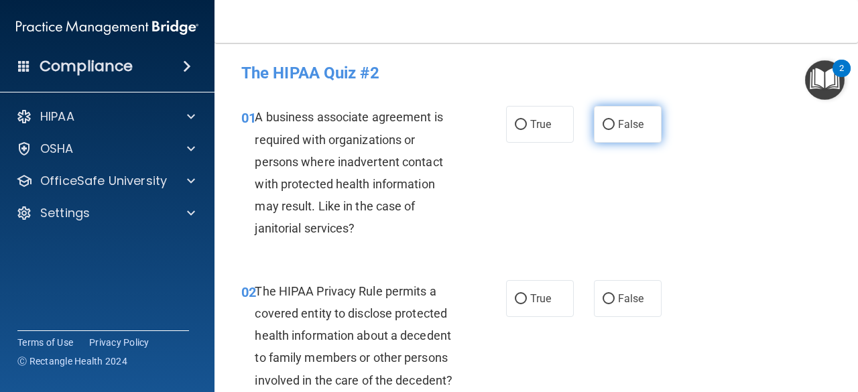
click at [618, 124] on span "False" at bounding box center [631, 124] width 26 height 13
click at [615, 124] on input "False" at bounding box center [609, 125] width 12 height 10
radio input "true"
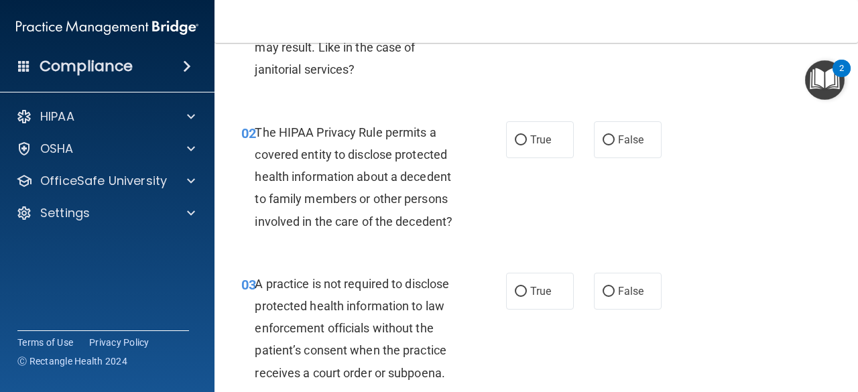
scroll to position [160, 0]
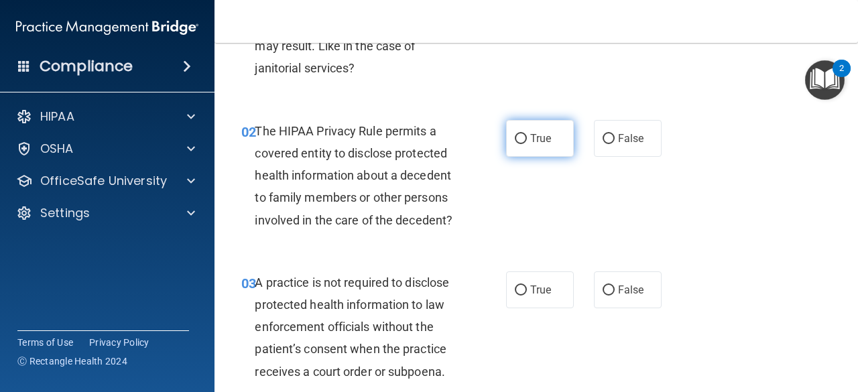
click at [539, 134] on span "True" at bounding box center [540, 138] width 21 height 13
click at [527, 134] on input "True" at bounding box center [521, 139] width 12 height 10
radio input "true"
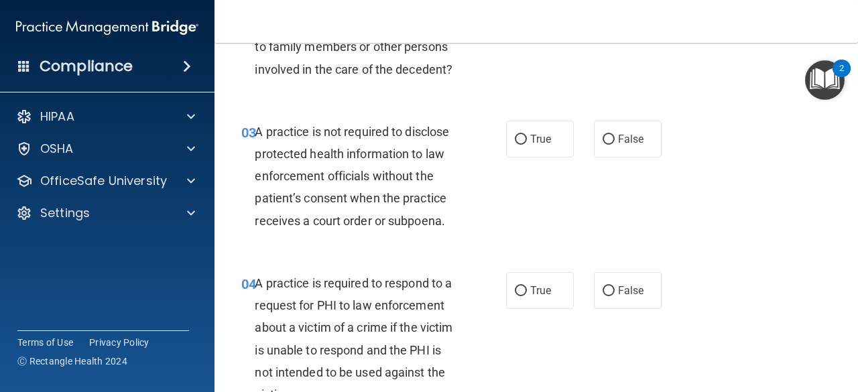
scroll to position [316, 0]
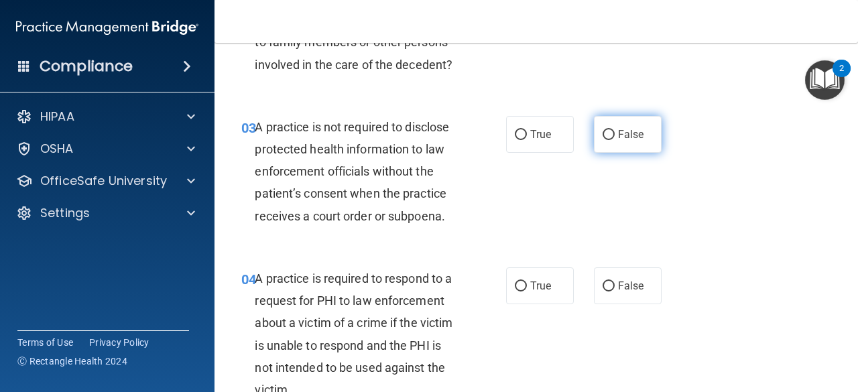
click at [599, 141] on label "False" at bounding box center [628, 134] width 68 height 37
click at [603, 140] on input "False" at bounding box center [609, 135] width 12 height 10
radio input "true"
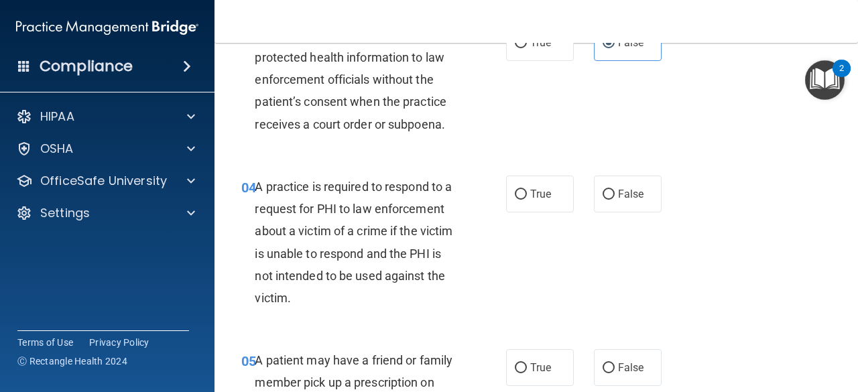
scroll to position [415, 0]
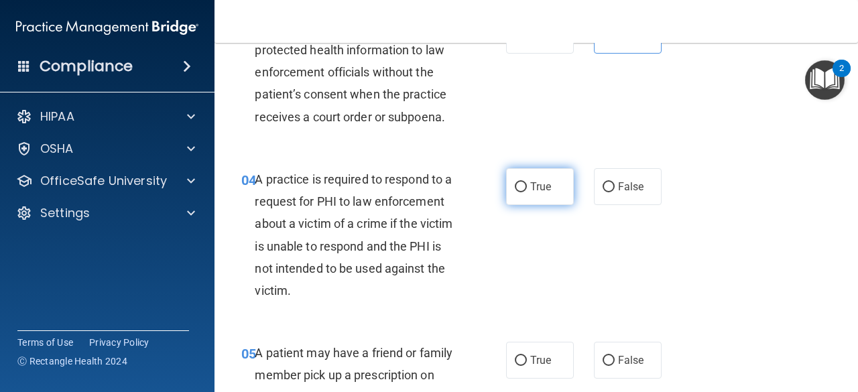
click at [523, 200] on label "True" at bounding box center [540, 186] width 68 height 37
click at [523, 192] on input "True" at bounding box center [521, 187] width 12 height 10
radio input "true"
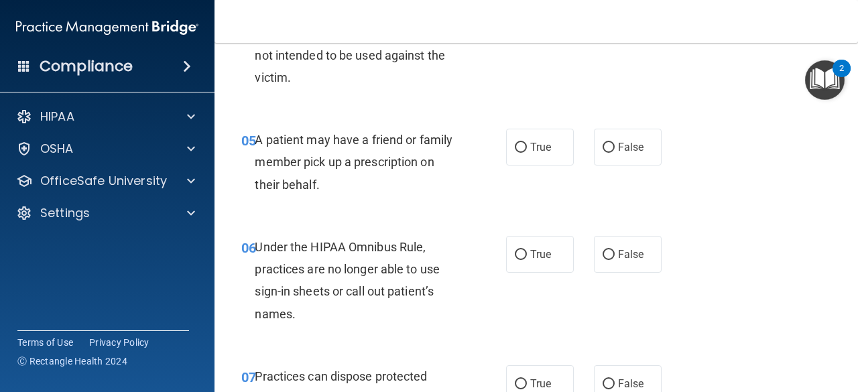
scroll to position [633, 0]
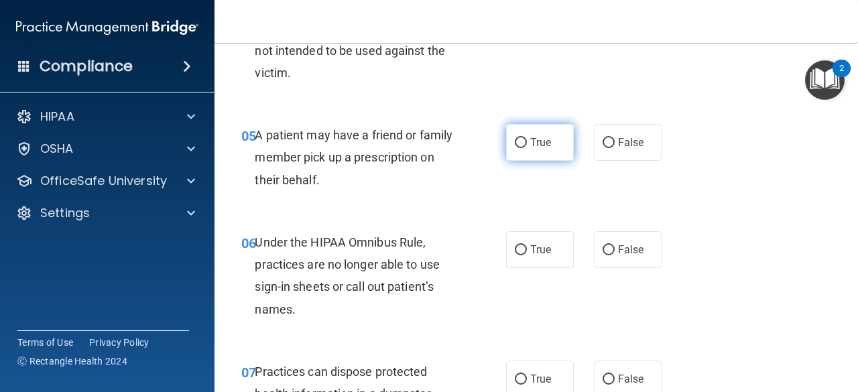
click at [515, 147] on input "True" at bounding box center [521, 143] width 12 height 10
radio input "true"
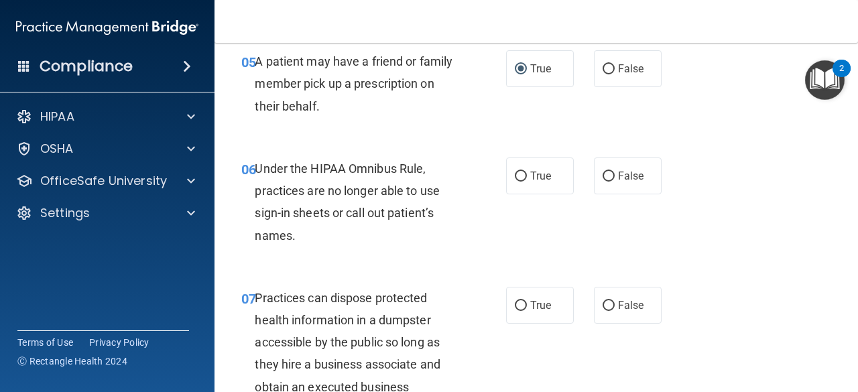
scroll to position [729, 0]
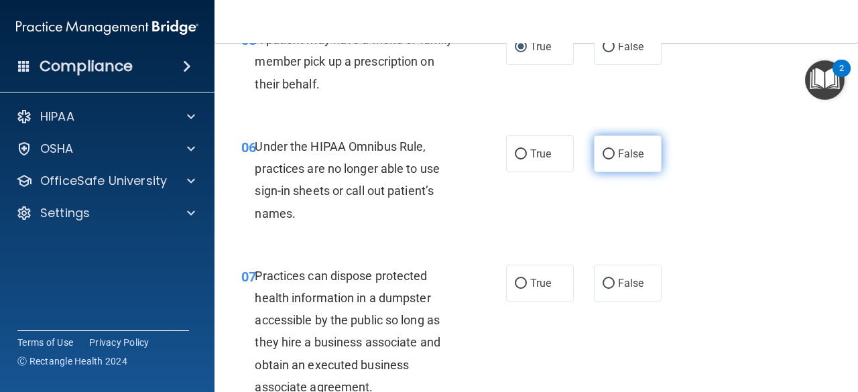
click at [607, 153] on input "False" at bounding box center [609, 154] width 12 height 10
radio input "true"
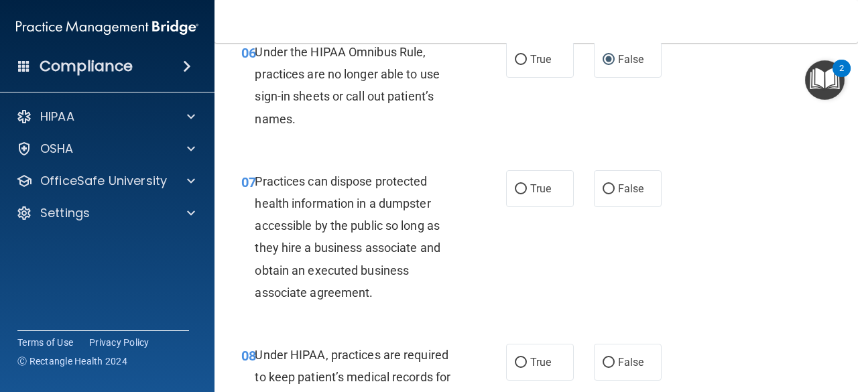
scroll to position [824, 0]
click at [639, 182] on label "False" at bounding box center [628, 188] width 68 height 37
click at [615, 184] on input "False" at bounding box center [609, 189] width 12 height 10
radio input "true"
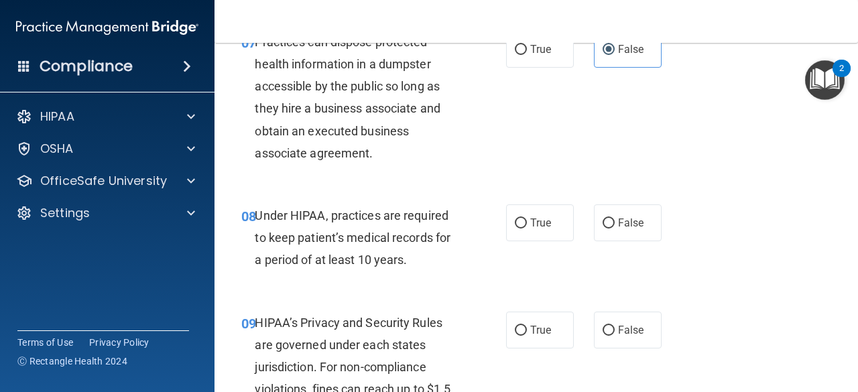
scroll to position [988, 0]
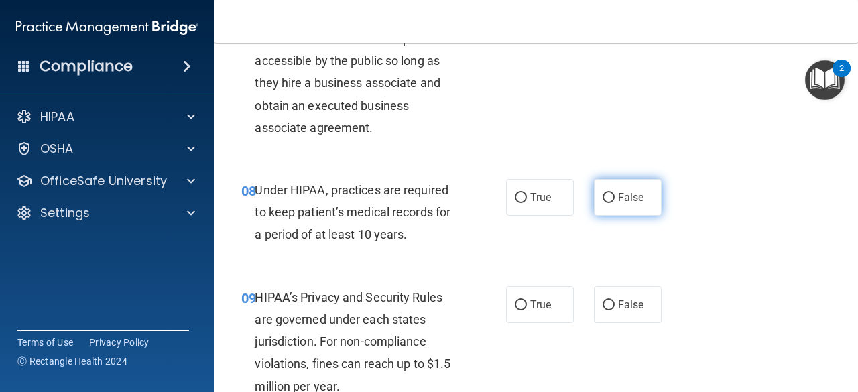
click at [603, 200] on input "False" at bounding box center [609, 198] width 12 height 10
radio input "true"
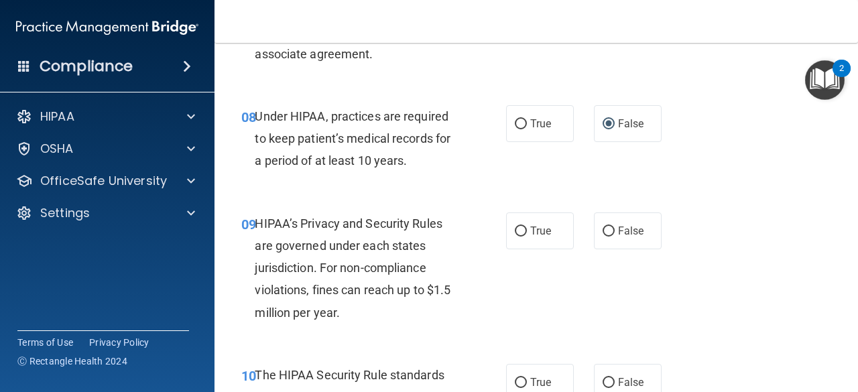
scroll to position [1066, 0]
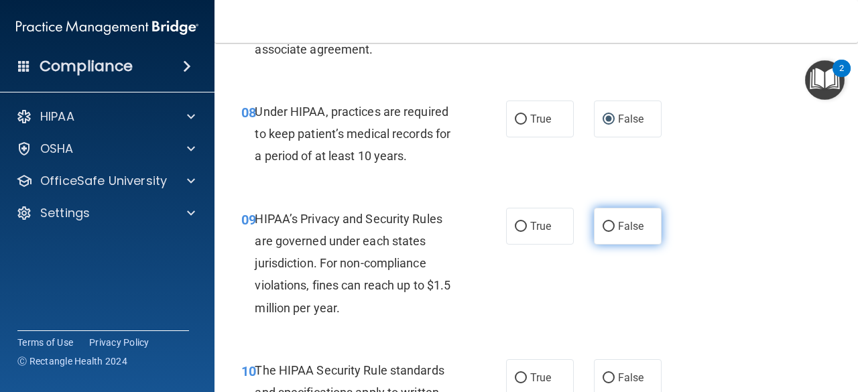
click at [594, 234] on label "False" at bounding box center [628, 226] width 68 height 37
click at [603, 232] on input "False" at bounding box center [609, 227] width 12 height 10
radio input "true"
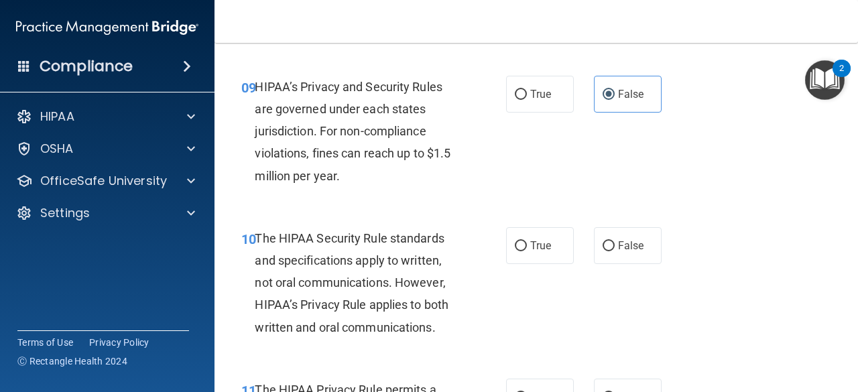
scroll to position [1227, 0]
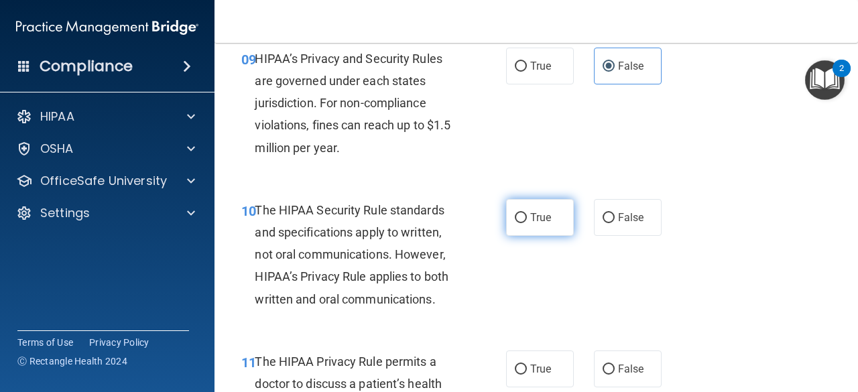
click at [530, 211] on span "True" at bounding box center [540, 217] width 21 height 13
click at [527, 213] on input "True" at bounding box center [521, 218] width 12 height 10
radio input "true"
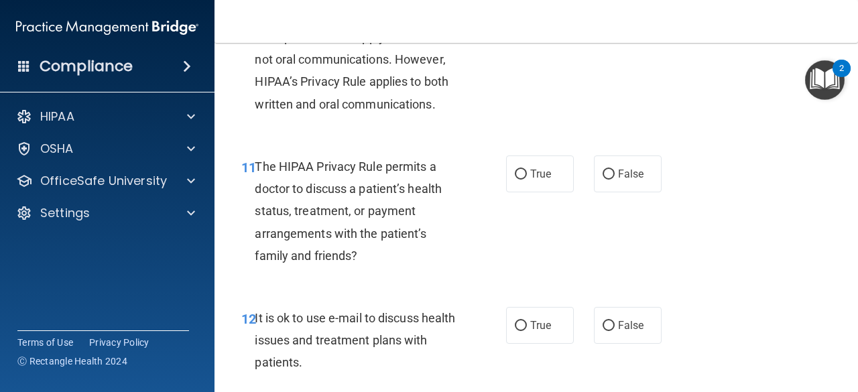
scroll to position [1422, 0]
click at [618, 182] on label "False" at bounding box center [628, 173] width 68 height 37
click at [615, 179] on input "False" at bounding box center [609, 174] width 12 height 10
radio input "true"
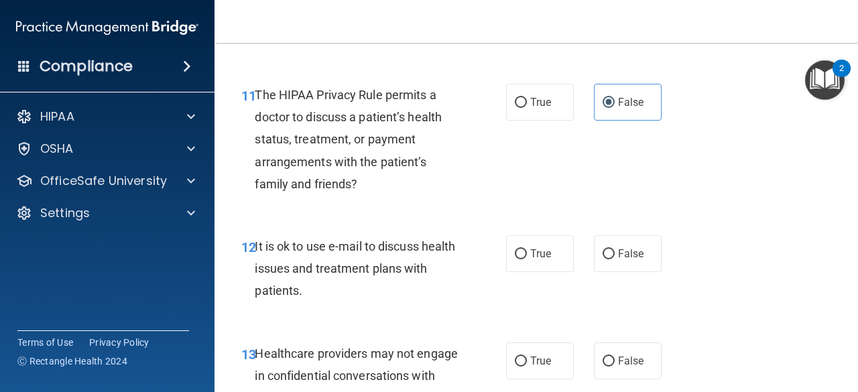
scroll to position [1494, 0]
click at [541, 251] on span "True" at bounding box center [540, 253] width 21 height 13
click at [527, 251] on input "True" at bounding box center [521, 254] width 12 height 10
radio input "true"
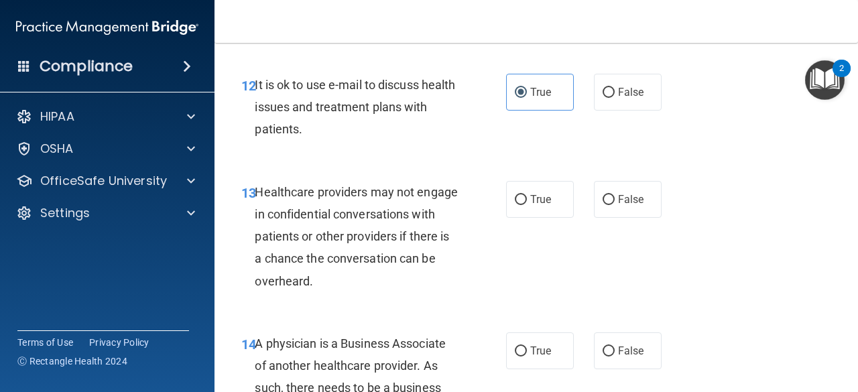
scroll to position [1657, 0]
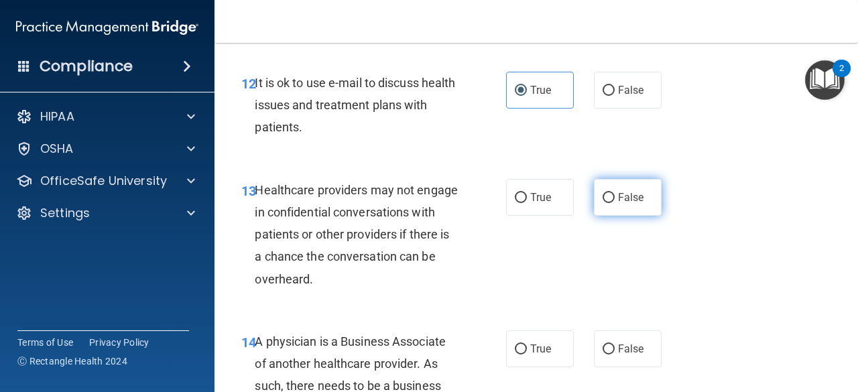
click at [623, 202] on span "False" at bounding box center [631, 197] width 26 height 13
click at [615, 202] on input "False" at bounding box center [609, 198] width 12 height 10
radio input "true"
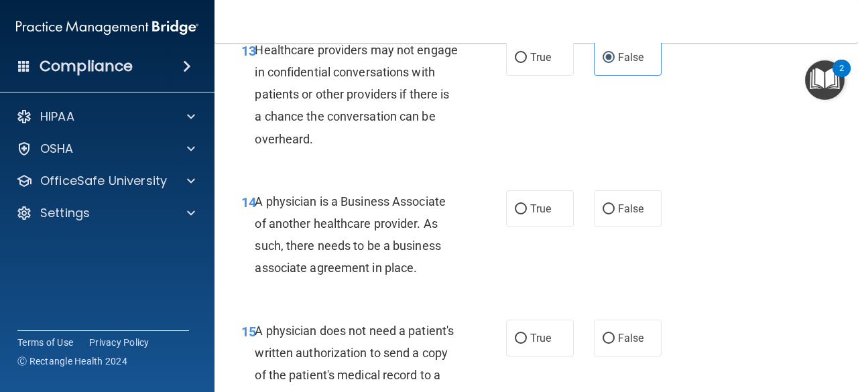
scroll to position [1798, 0]
click at [622, 191] on label "False" at bounding box center [628, 208] width 68 height 37
click at [615, 204] on input "False" at bounding box center [609, 209] width 12 height 10
radio input "true"
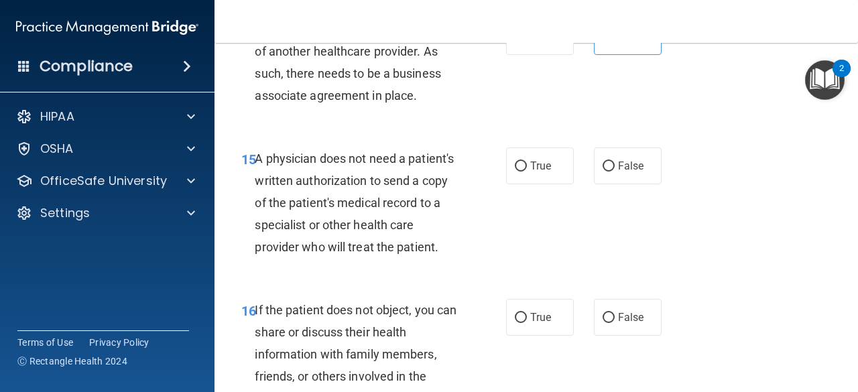
scroll to position [1980, 0]
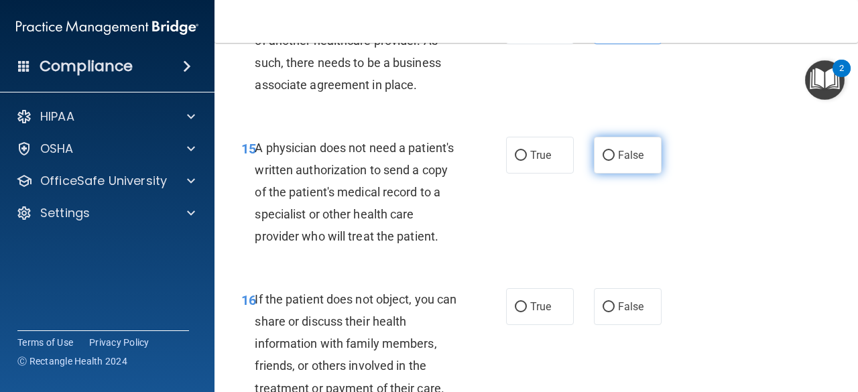
click at [603, 153] on input "False" at bounding box center [609, 156] width 12 height 10
radio input "true"
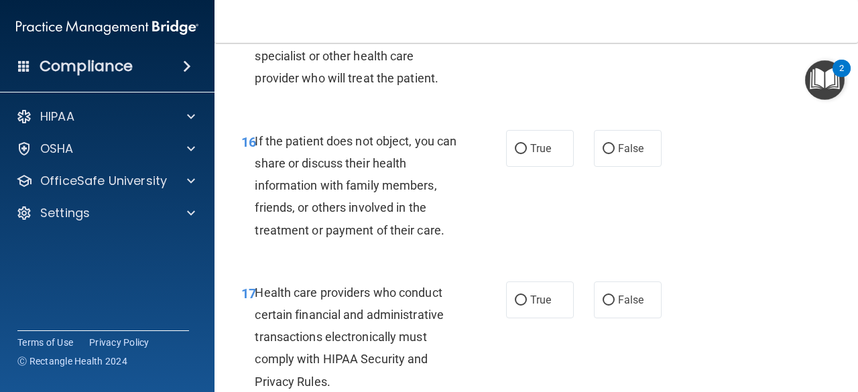
scroll to position [2139, 0]
click at [524, 166] on label "True" at bounding box center [540, 147] width 68 height 37
click at [524, 153] on input "True" at bounding box center [521, 148] width 12 height 10
radio input "true"
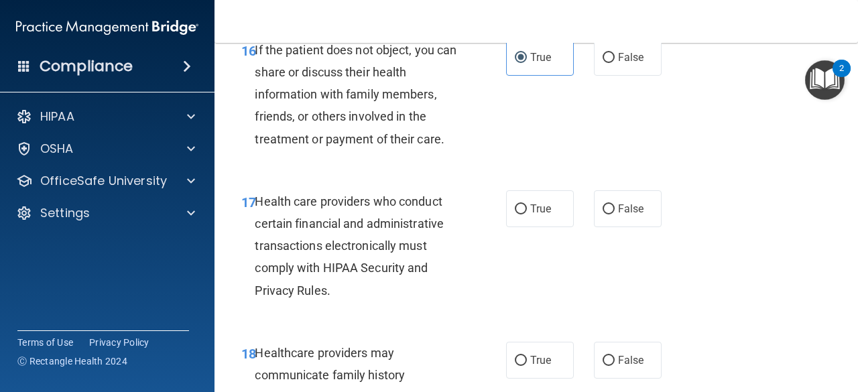
scroll to position [2261, 0]
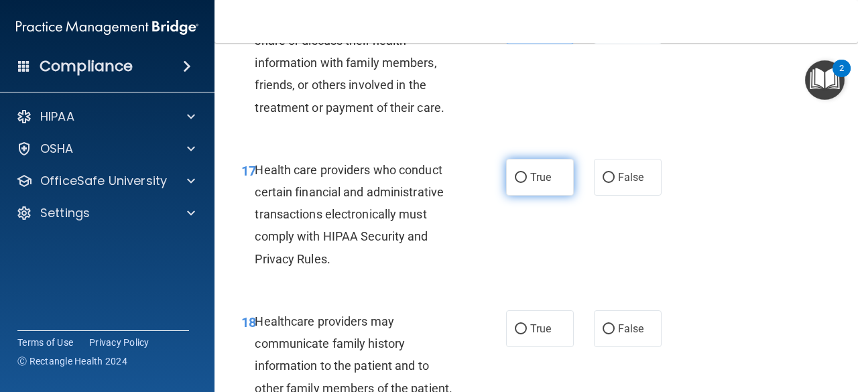
click at [554, 196] on label "True" at bounding box center [540, 177] width 68 height 37
click at [527, 183] on input "True" at bounding box center [521, 178] width 12 height 10
radio input "true"
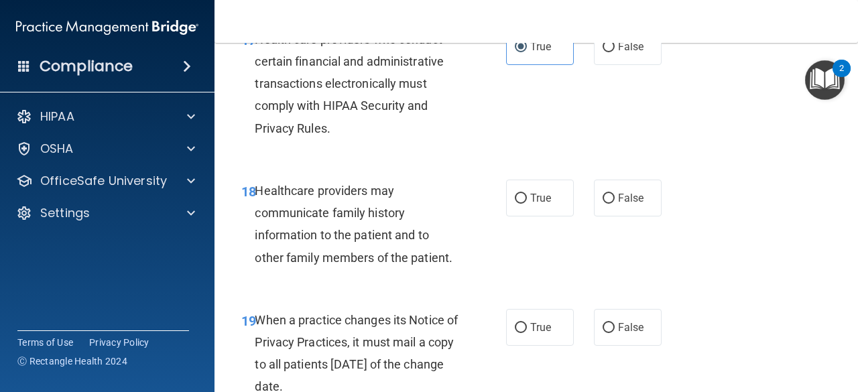
scroll to position [2393, 0]
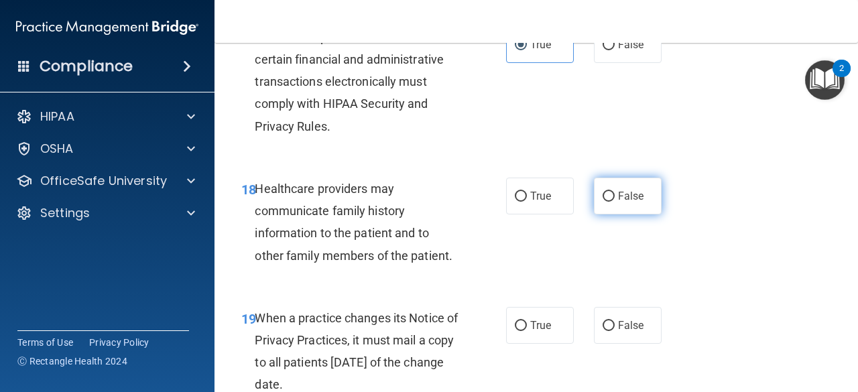
click at [611, 214] on label "False" at bounding box center [628, 196] width 68 height 37
click at [611, 202] on input "False" at bounding box center [609, 197] width 12 height 10
radio input "true"
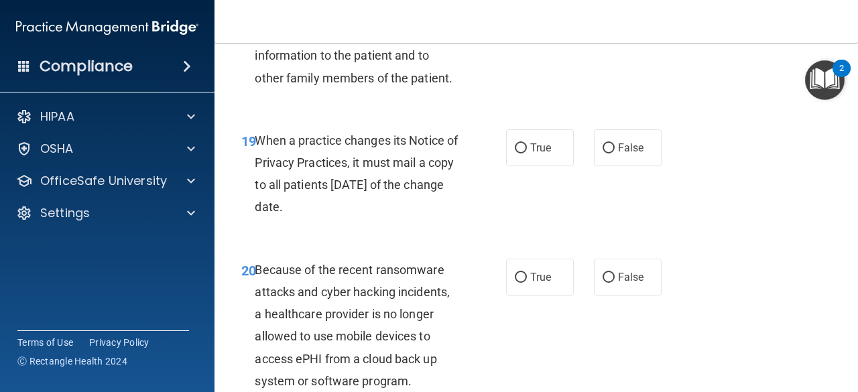
scroll to position [2600, 0]
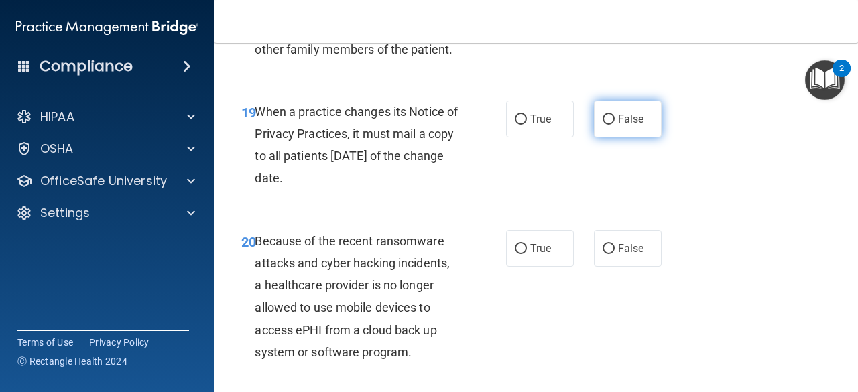
click at [595, 137] on label "False" at bounding box center [628, 119] width 68 height 37
click at [603, 125] on input "False" at bounding box center [609, 120] width 12 height 10
radio input "true"
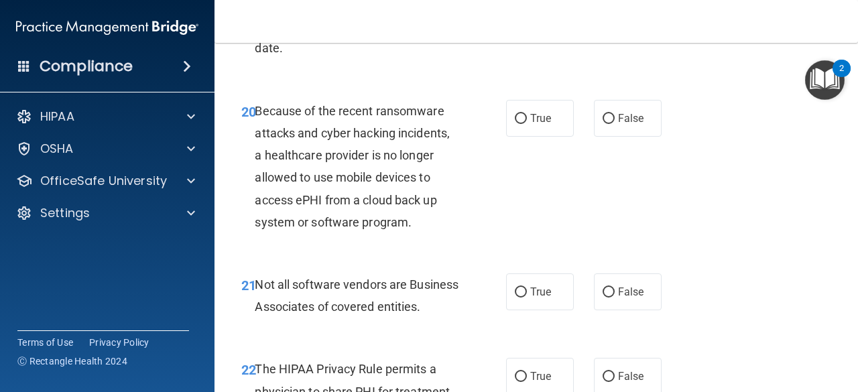
scroll to position [2729, 0]
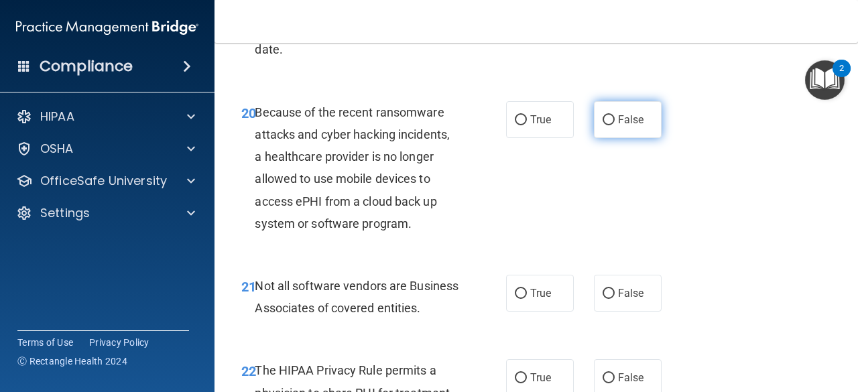
click at [621, 126] on span "False" at bounding box center [631, 119] width 26 height 13
click at [615, 125] on input "False" at bounding box center [609, 120] width 12 height 10
radio input "true"
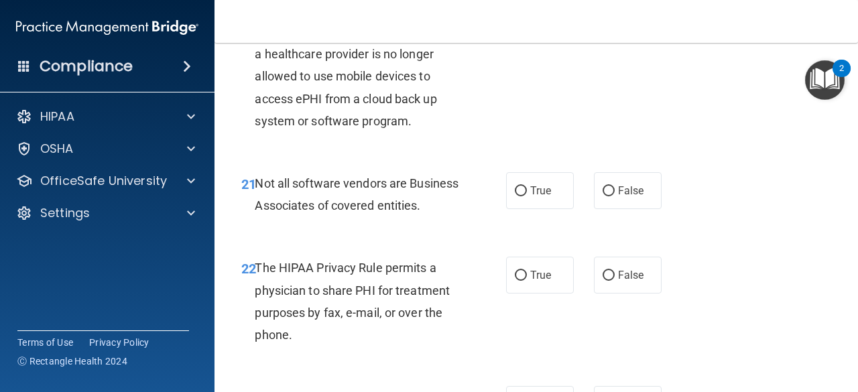
scroll to position [2832, 0]
click at [595, 208] on label "False" at bounding box center [628, 190] width 68 height 37
click at [603, 196] on input "False" at bounding box center [609, 191] width 12 height 10
radio input "true"
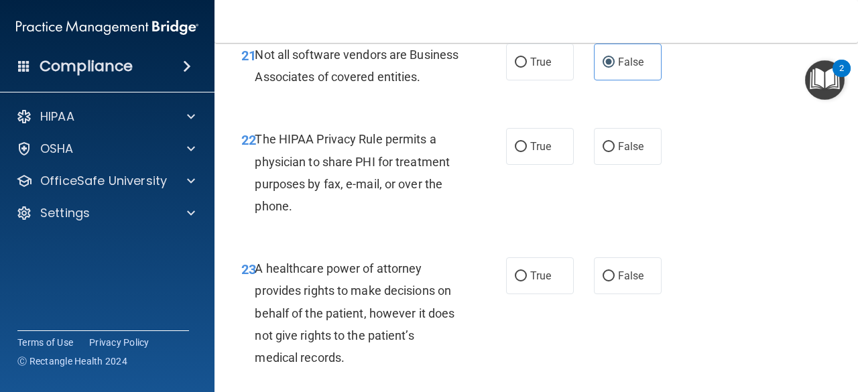
scroll to position [2960, 0]
click at [550, 164] on label "True" at bounding box center [540, 145] width 68 height 37
click at [527, 151] on input "True" at bounding box center [521, 146] width 12 height 10
radio input "true"
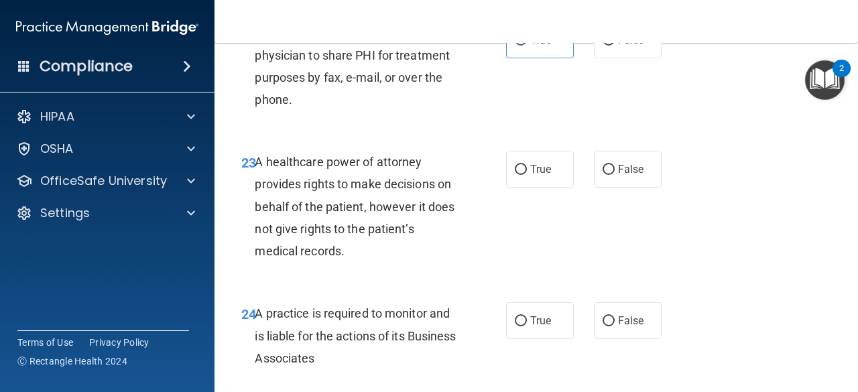
scroll to position [3068, 0]
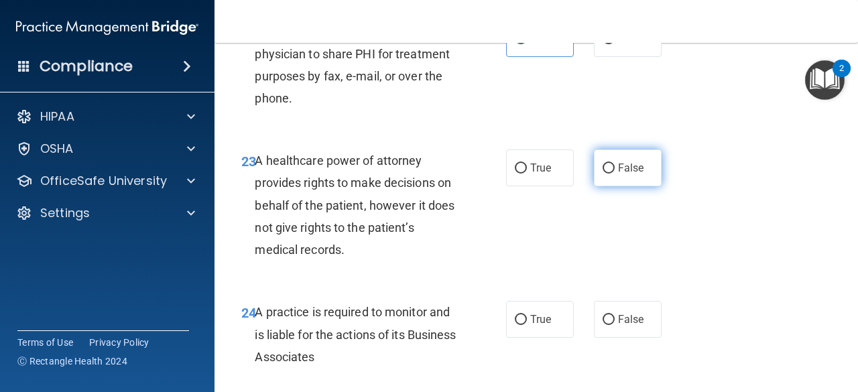
click at [603, 186] on label "False" at bounding box center [628, 167] width 68 height 37
click at [603, 174] on input "False" at bounding box center [609, 169] width 12 height 10
radio input "true"
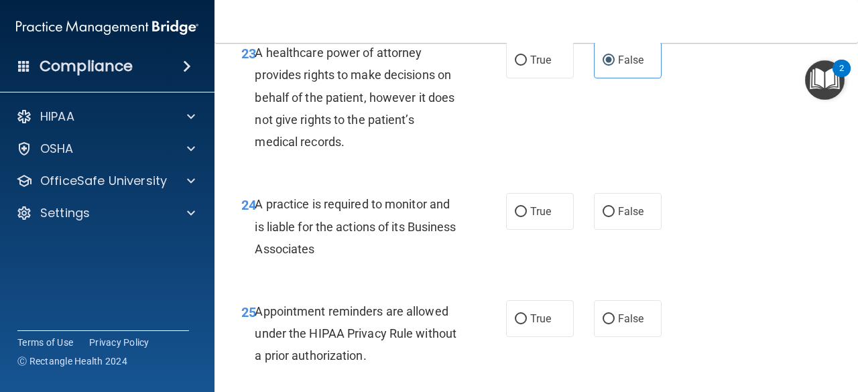
scroll to position [3179, 0]
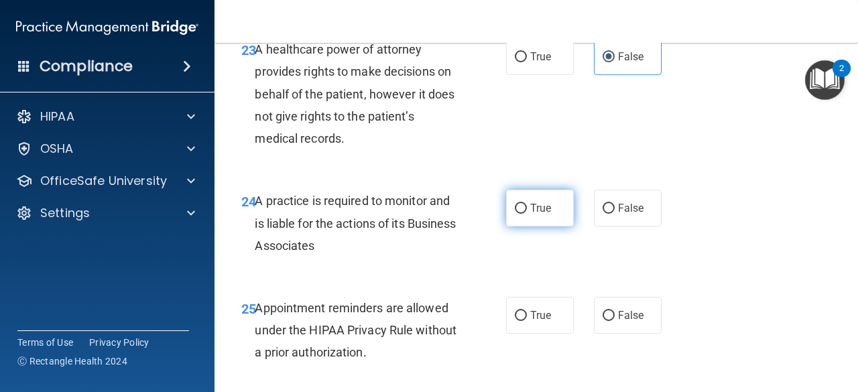
click at [527, 227] on label "True" at bounding box center [540, 208] width 68 height 37
click at [527, 214] on input "True" at bounding box center [521, 209] width 12 height 10
radio input "true"
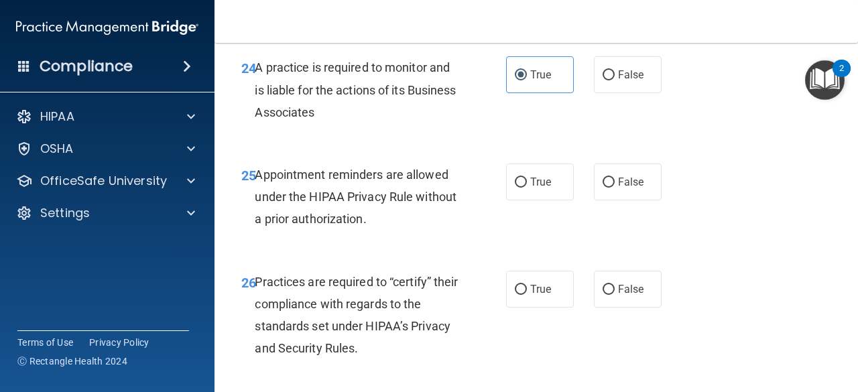
scroll to position [3347, 0]
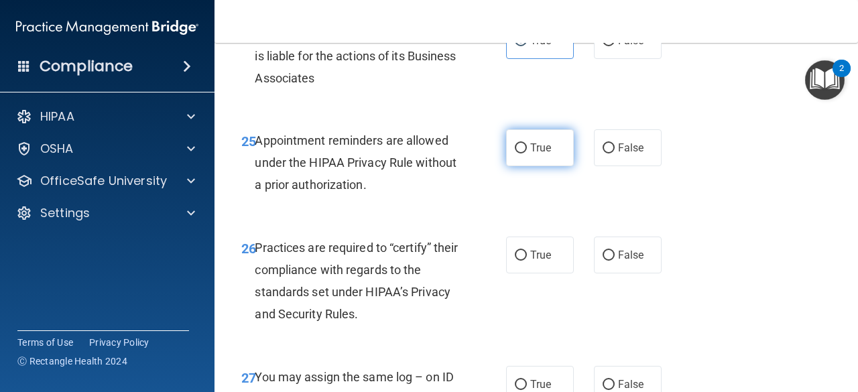
click at [523, 166] on label "True" at bounding box center [540, 147] width 68 height 37
click at [523, 153] on input "True" at bounding box center [521, 148] width 12 height 10
radio input "true"
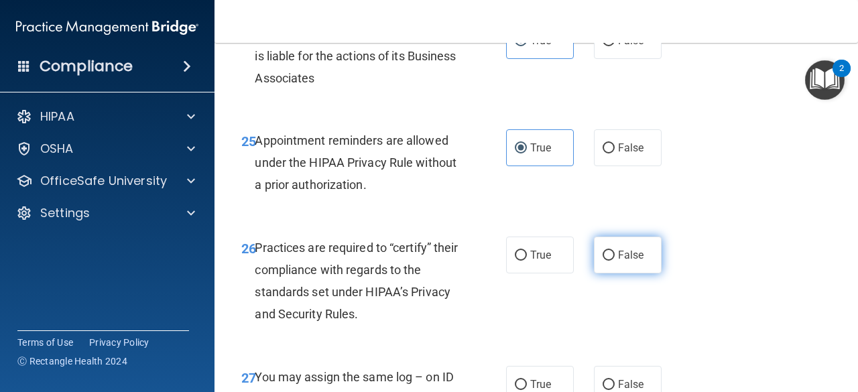
click at [618, 261] on span "False" at bounding box center [631, 255] width 26 height 13
click at [615, 261] on input "False" at bounding box center [609, 256] width 12 height 10
radio input "true"
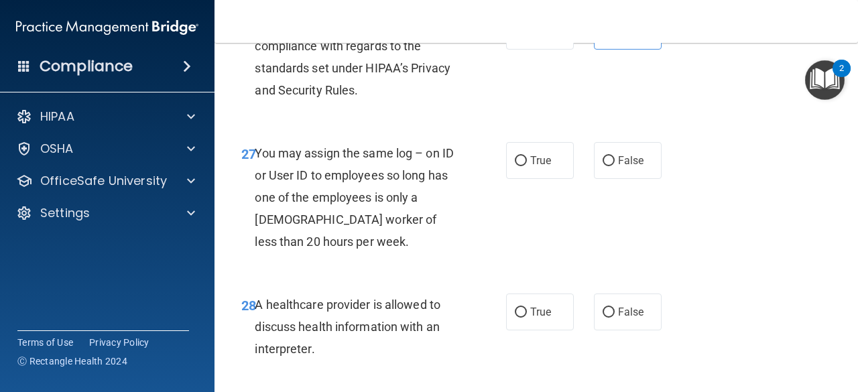
scroll to position [3571, 0]
click at [606, 178] on label "False" at bounding box center [628, 159] width 68 height 37
click at [606, 166] on input "False" at bounding box center [609, 160] width 12 height 10
radio input "true"
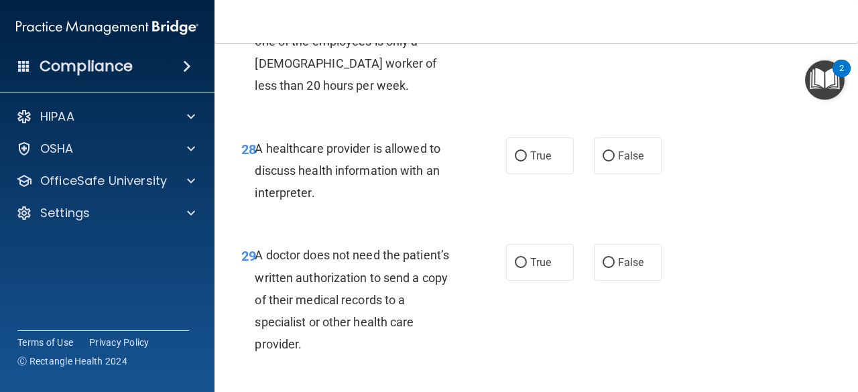
scroll to position [3728, 0]
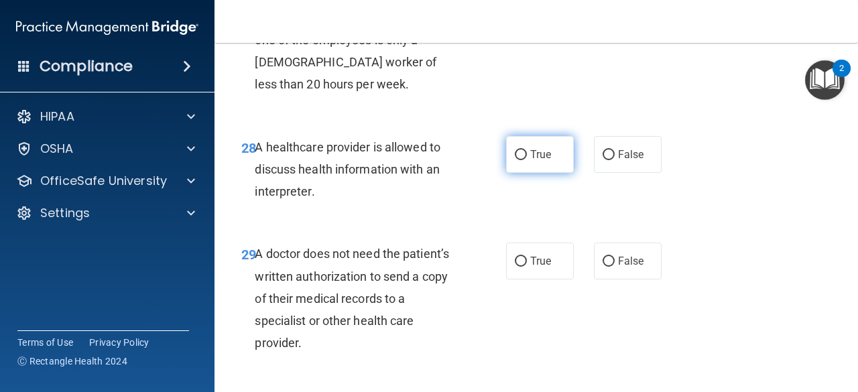
click at [560, 173] on label "True" at bounding box center [540, 154] width 68 height 37
click at [527, 160] on input "True" at bounding box center [521, 155] width 12 height 10
radio input "true"
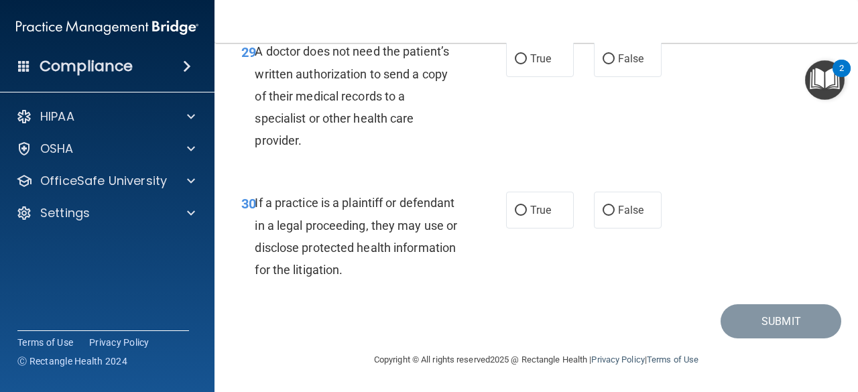
scroll to position [3974, 0]
click at [522, 215] on label "True" at bounding box center [540, 210] width 68 height 37
click at [522, 215] on input "True" at bounding box center [521, 211] width 12 height 10
radio input "true"
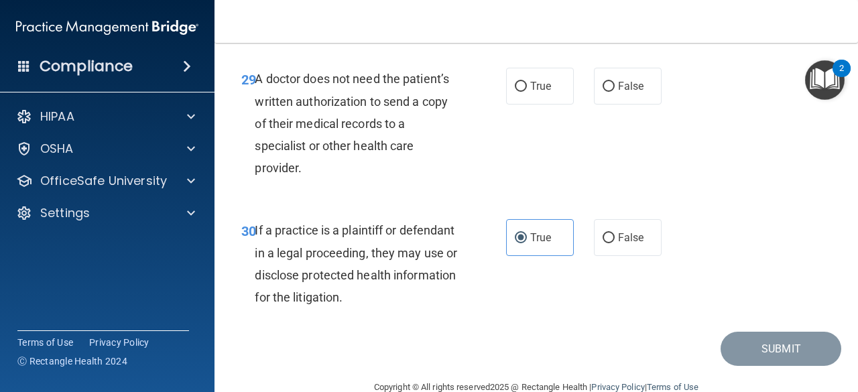
scroll to position [3904, 0]
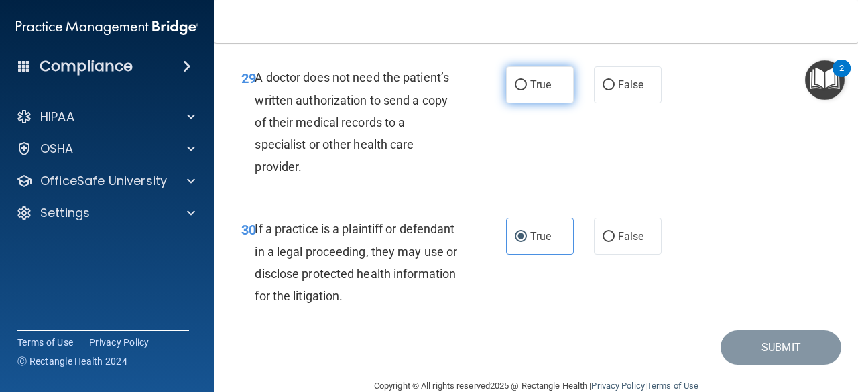
click at [545, 91] on span "True" at bounding box center [540, 84] width 21 height 13
click at [527, 90] on input "True" at bounding box center [521, 85] width 12 height 10
radio input "true"
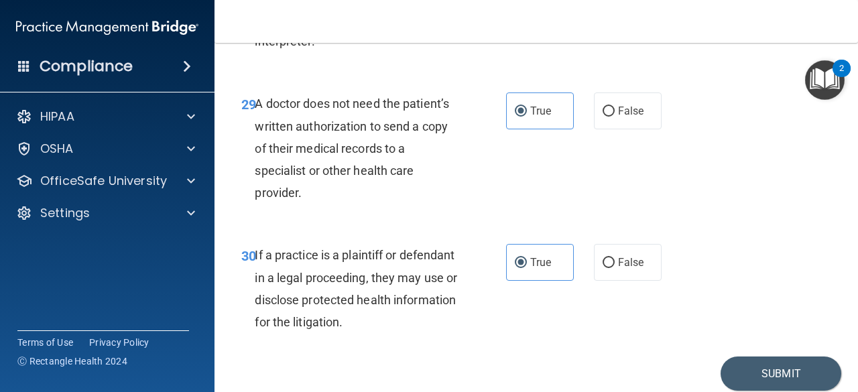
scroll to position [3974, 0]
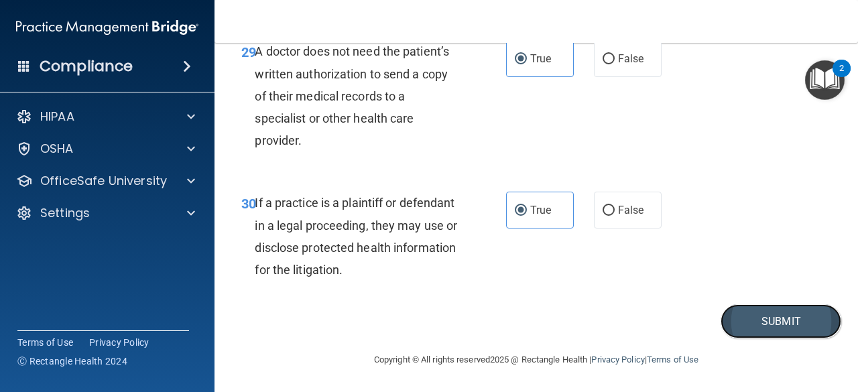
click at [733, 320] on button "Submit" at bounding box center [781, 321] width 121 height 34
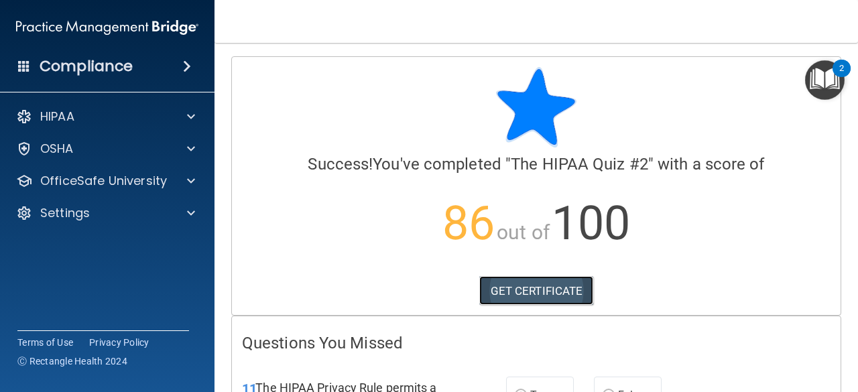
click at [547, 286] on link "GET CERTIFICATE" at bounding box center [536, 290] width 115 height 29
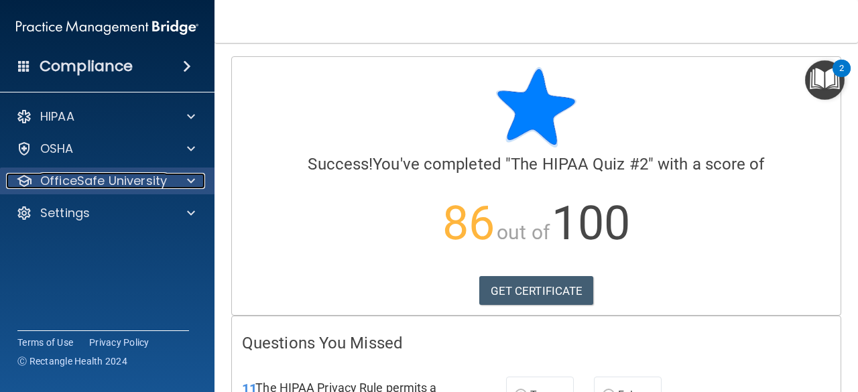
click at [38, 177] on div "OfficeSafe University" at bounding box center [89, 181] width 166 height 16
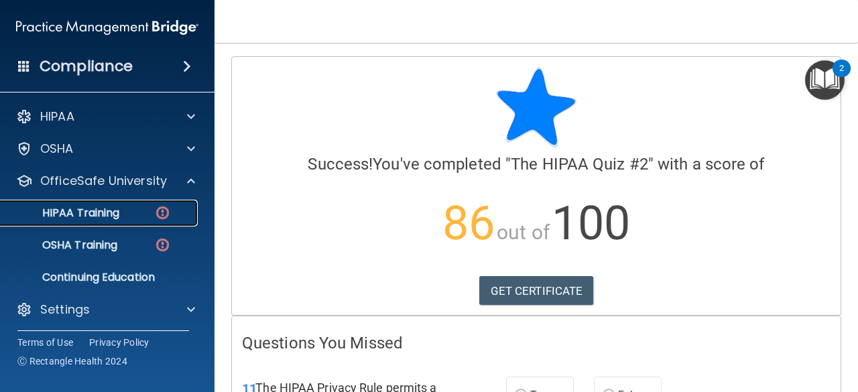
click at [79, 215] on p "HIPAA Training" at bounding box center [64, 212] width 111 height 13
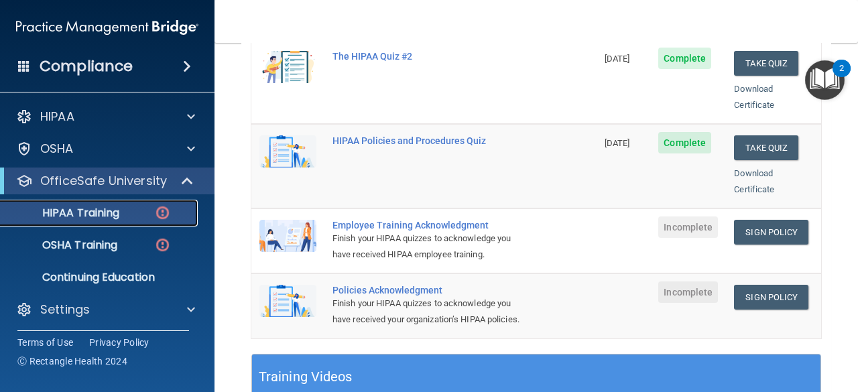
scroll to position [298, 0]
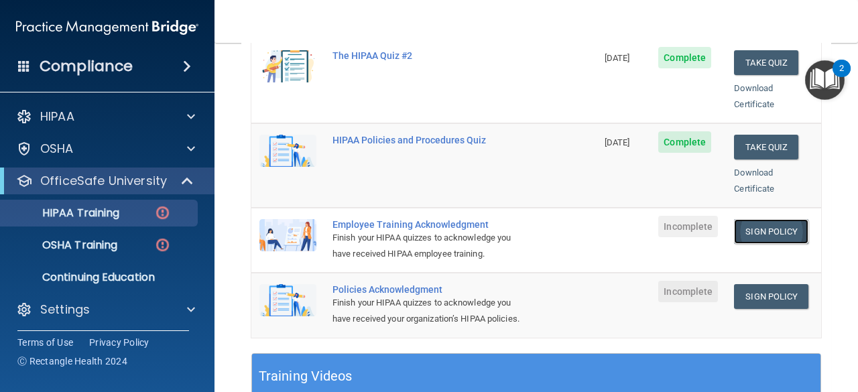
click at [739, 219] on link "Sign Policy" at bounding box center [771, 231] width 74 height 25
click at [90, 213] on p "HIPAA Training" at bounding box center [64, 212] width 111 height 13
click at [744, 219] on link "Sign Policy" at bounding box center [771, 231] width 74 height 25
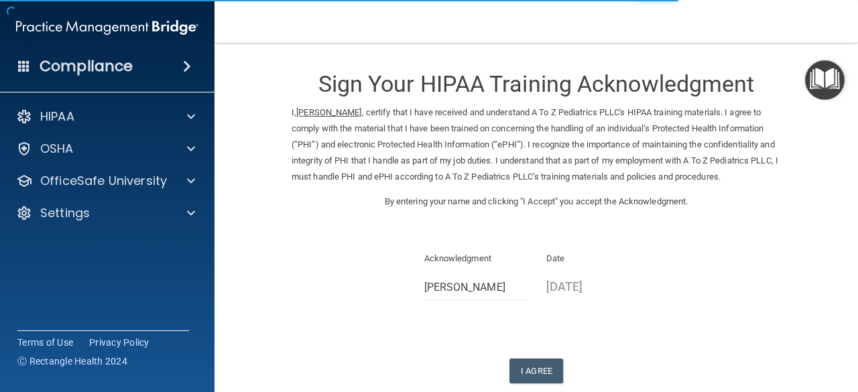
scroll to position [76, 0]
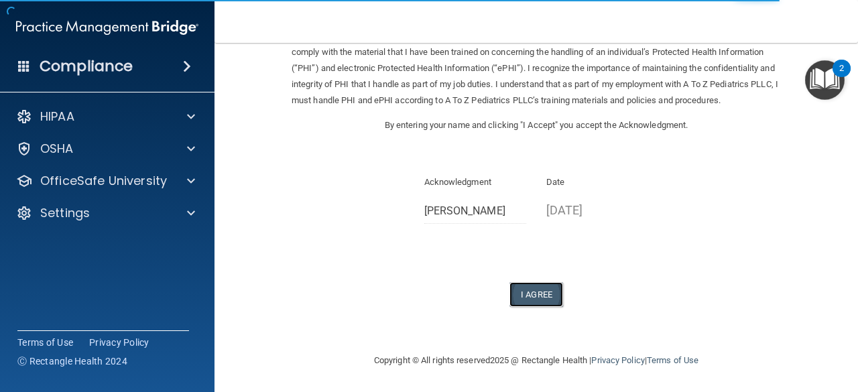
click at [529, 298] on button "I Agree" at bounding box center [536, 294] width 54 height 25
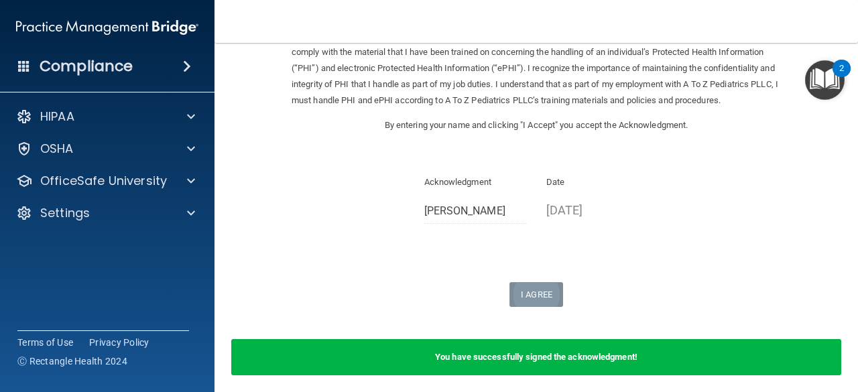
scroll to position [129, 0]
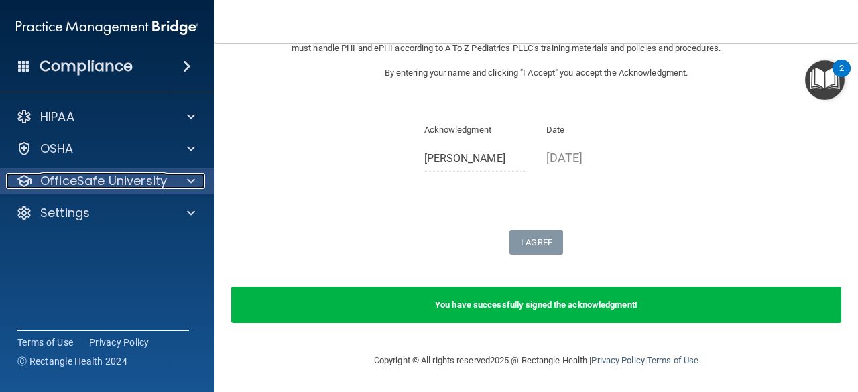
click at [105, 173] on p "OfficeSafe University" at bounding box center [103, 181] width 127 height 16
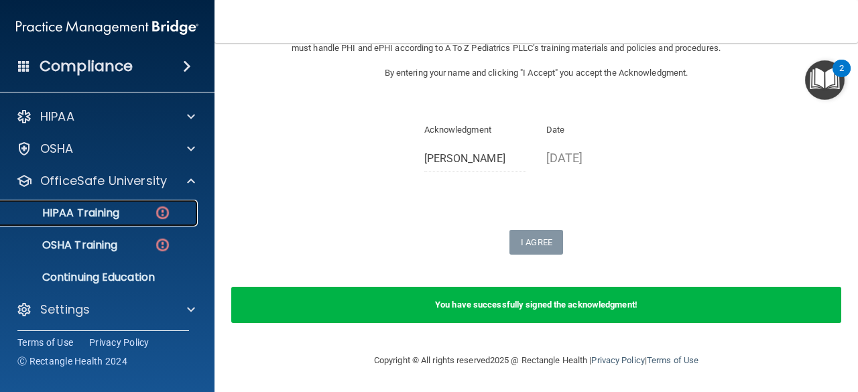
click at [94, 206] on p "HIPAA Training" at bounding box center [64, 212] width 111 height 13
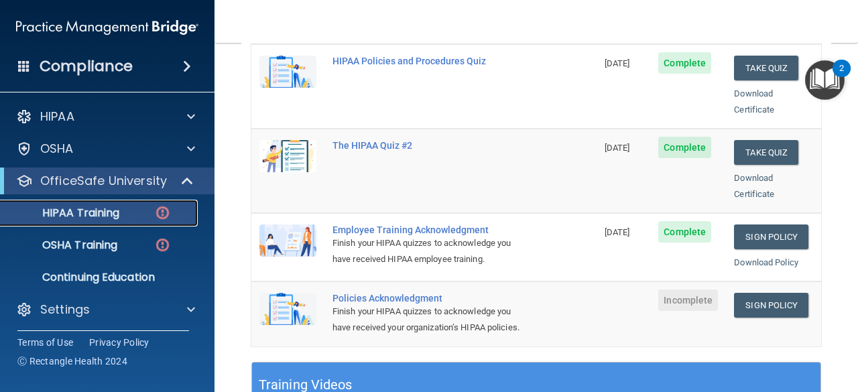
scroll to position [291, 0]
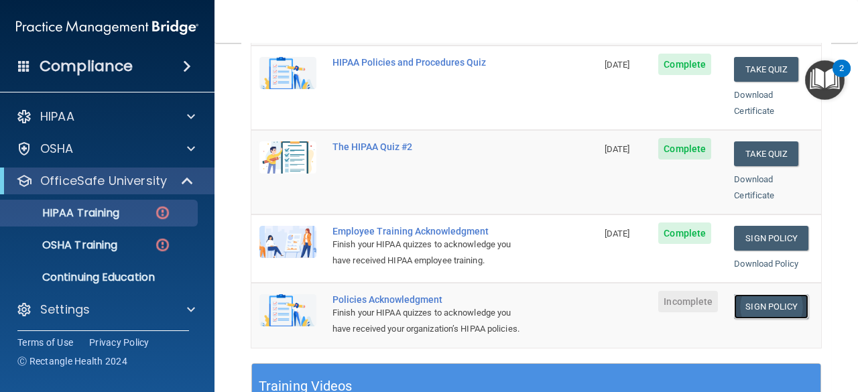
click at [763, 294] on link "Sign Policy" at bounding box center [771, 306] width 74 height 25
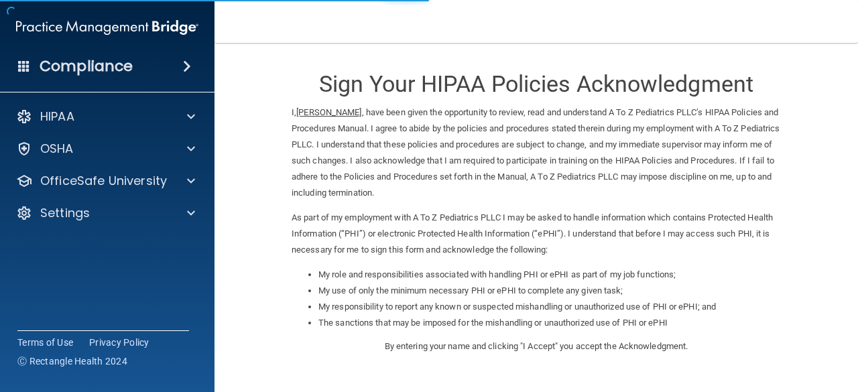
scroll to position [221, 0]
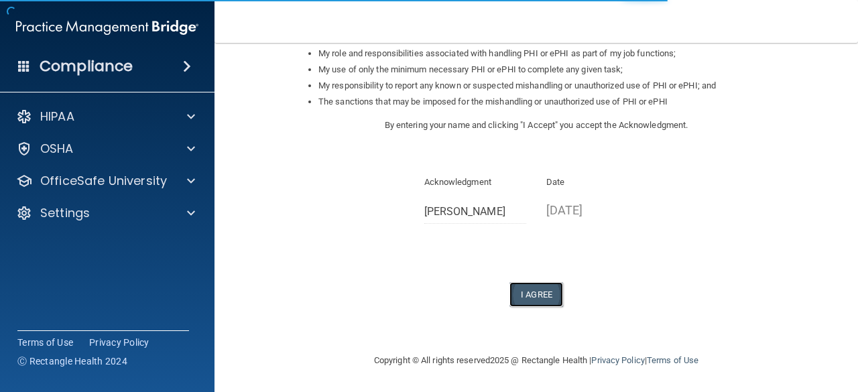
click at [539, 288] on button "I Agree" at bounding box center [536, 294] width 54 height 25
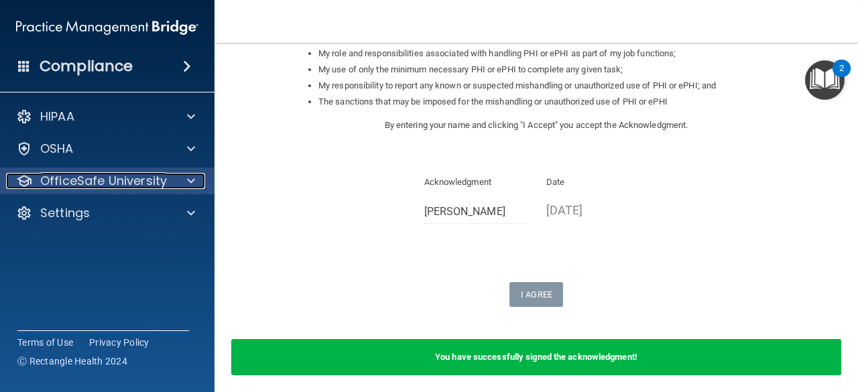
click at [143, 184] on p "OfficeSafe University" at bounding box center [103, 181] width 127 height 16
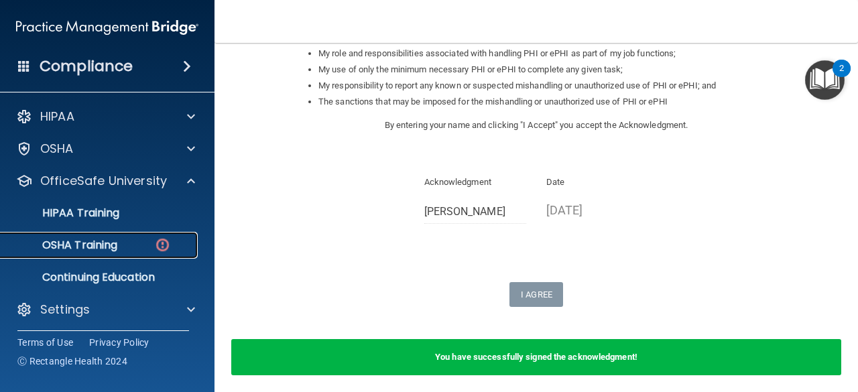
click at [112, 242] on p "OSHA Training" at bounding box center [63, 245] width 109 height 13
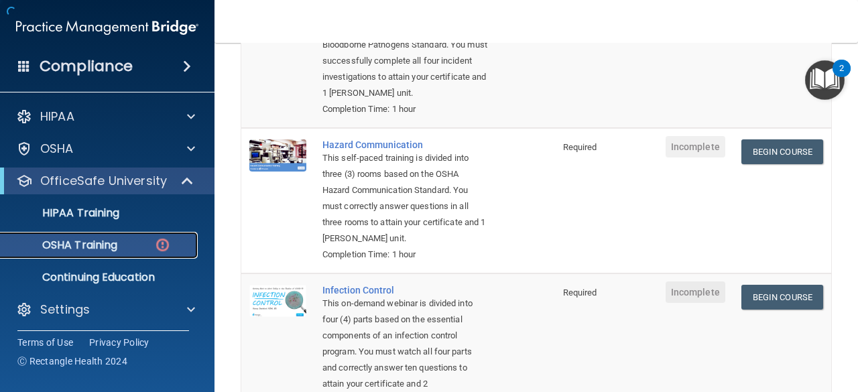
scroll to position [428, 0]
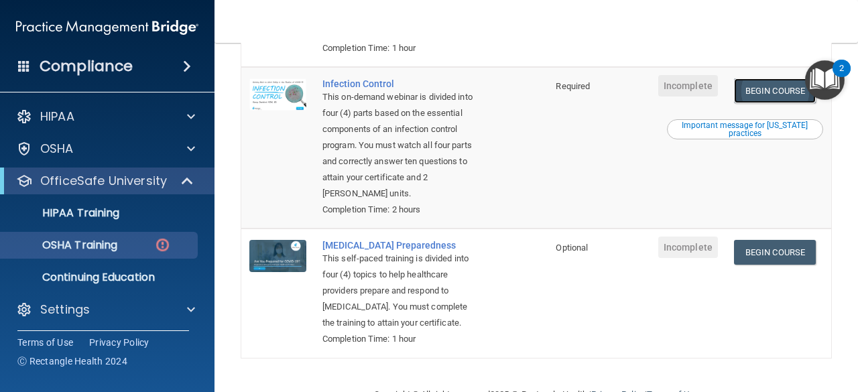
click at [749, 103] on link "Begin Course" at bounding box center [775, 90] width 82 height 25
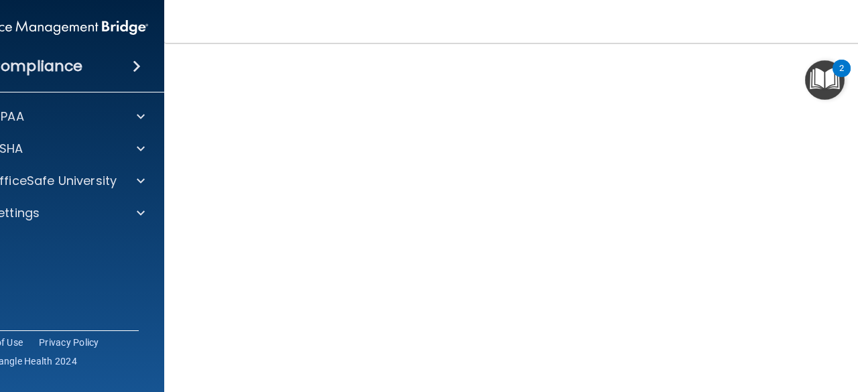
scroll to position [80, 0]
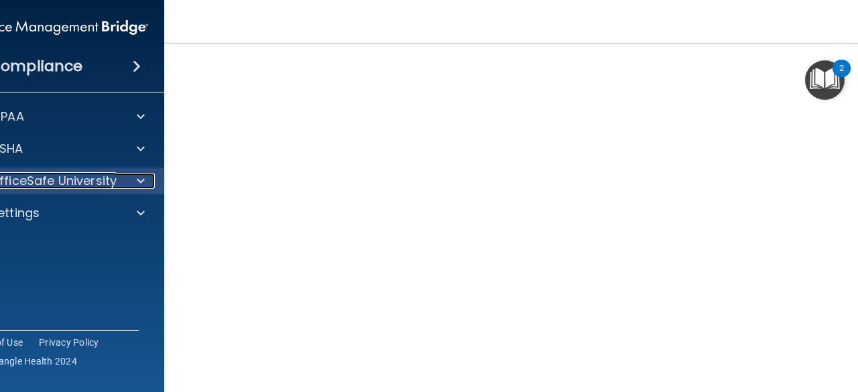
click at [80, 178] on p "OfficeSafe University" at bounding box center [53, 181] width 127 height 16
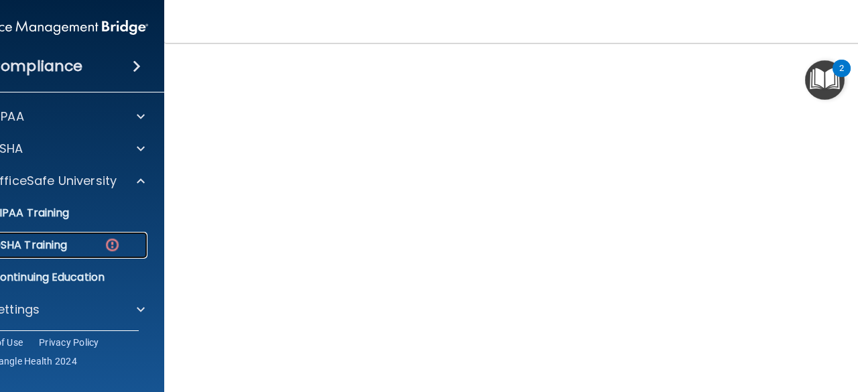
click at [70, 240] on div "OSHA Training" at bounding box center [49, 245] width 183 height 13
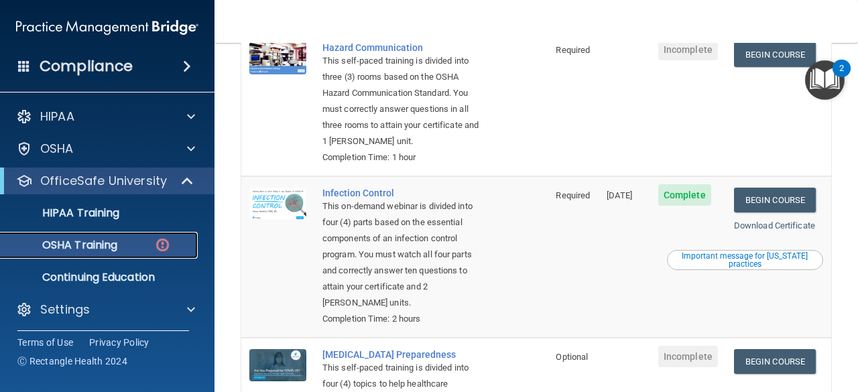
scroll to position [323, 0]
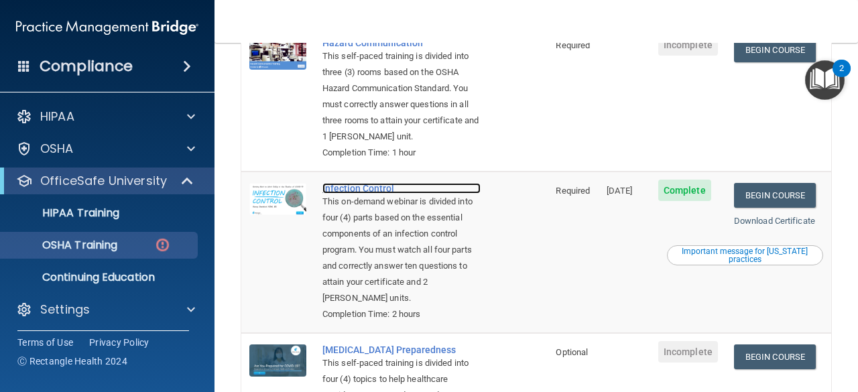
click at [347, 194] on div "Infection Control" at bounding box center [401, 188] width 158 height 11
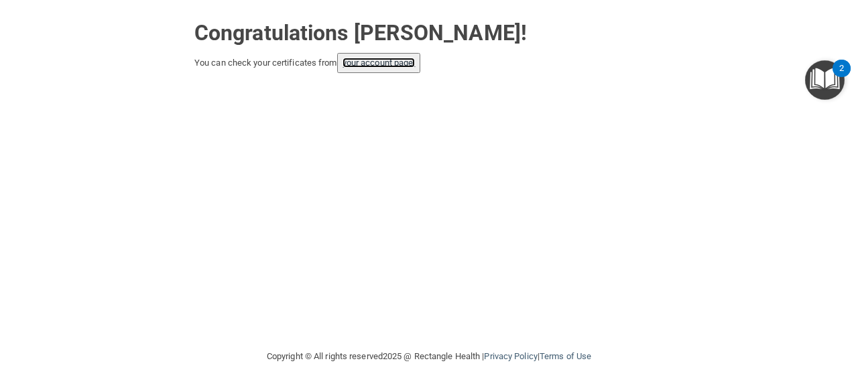
click at [375, 62] on link "your account page!" at bounding box center [378, 63] width 73 height 10
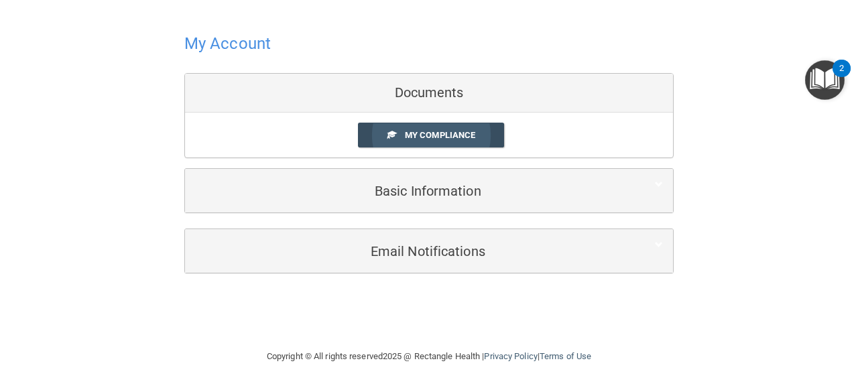
click at [418, 139] on span "My Compliance" at bounding box center [440, 135] width 70 height 10
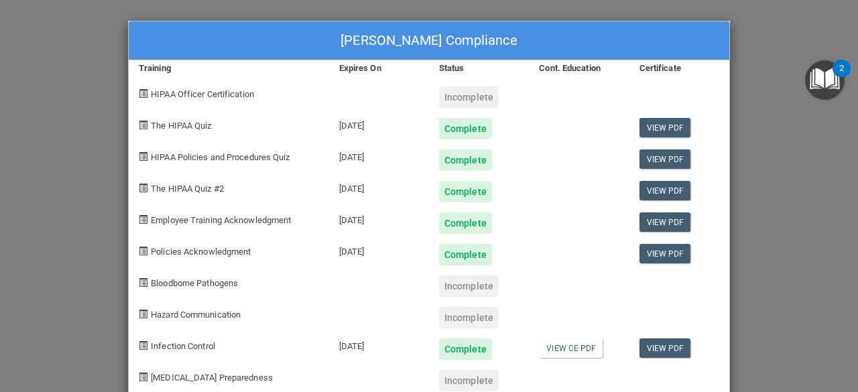
scroll to position [29, 0]
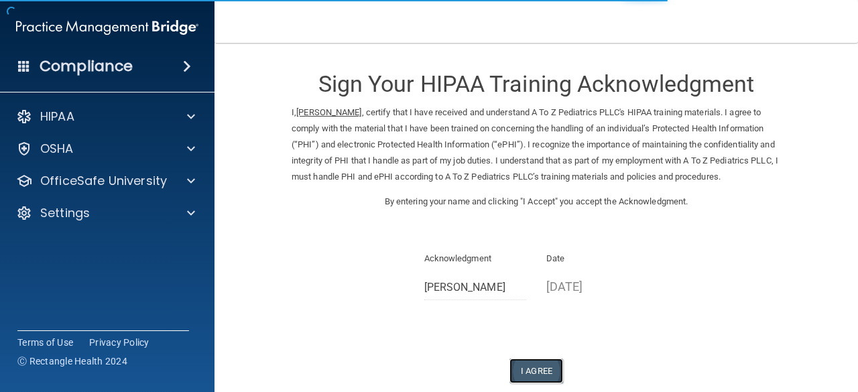
click at [536, 365] on button "I Agree" at bounding box center [536, 371] width 54 height 25
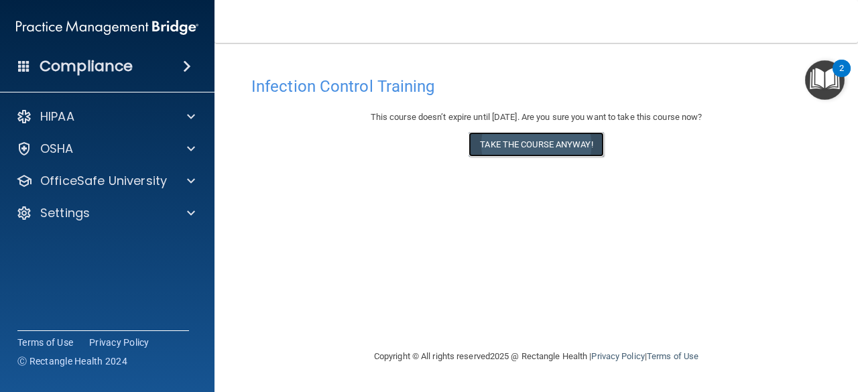
click at [485, 150] on button "Take the course anyway!" at bounding box center [535, 144] width 135 height 25
